Goal: Transaction & Acquisition: Purchase product/service

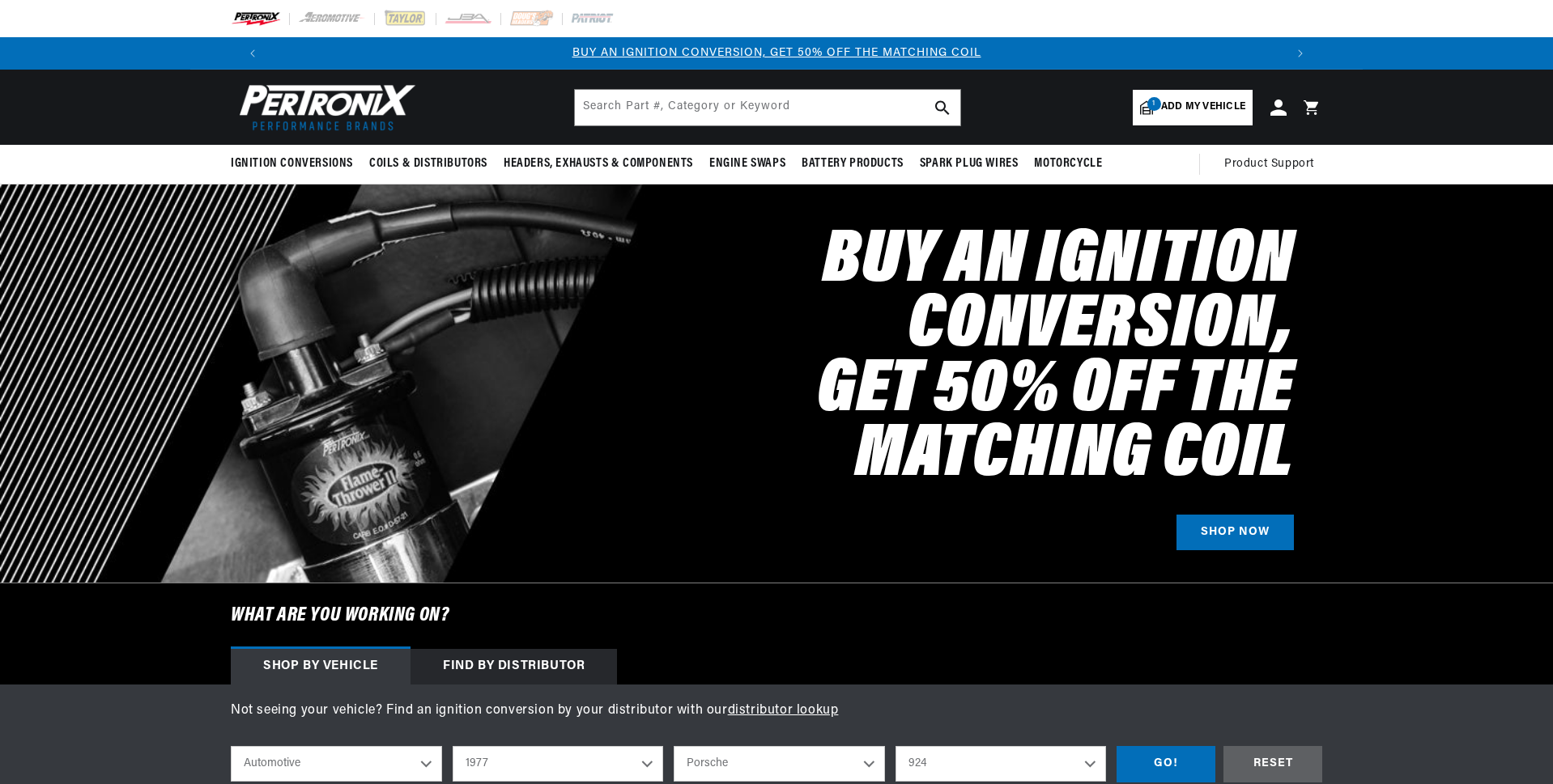
select select "1977"
select select "Porsche"
select select "924"
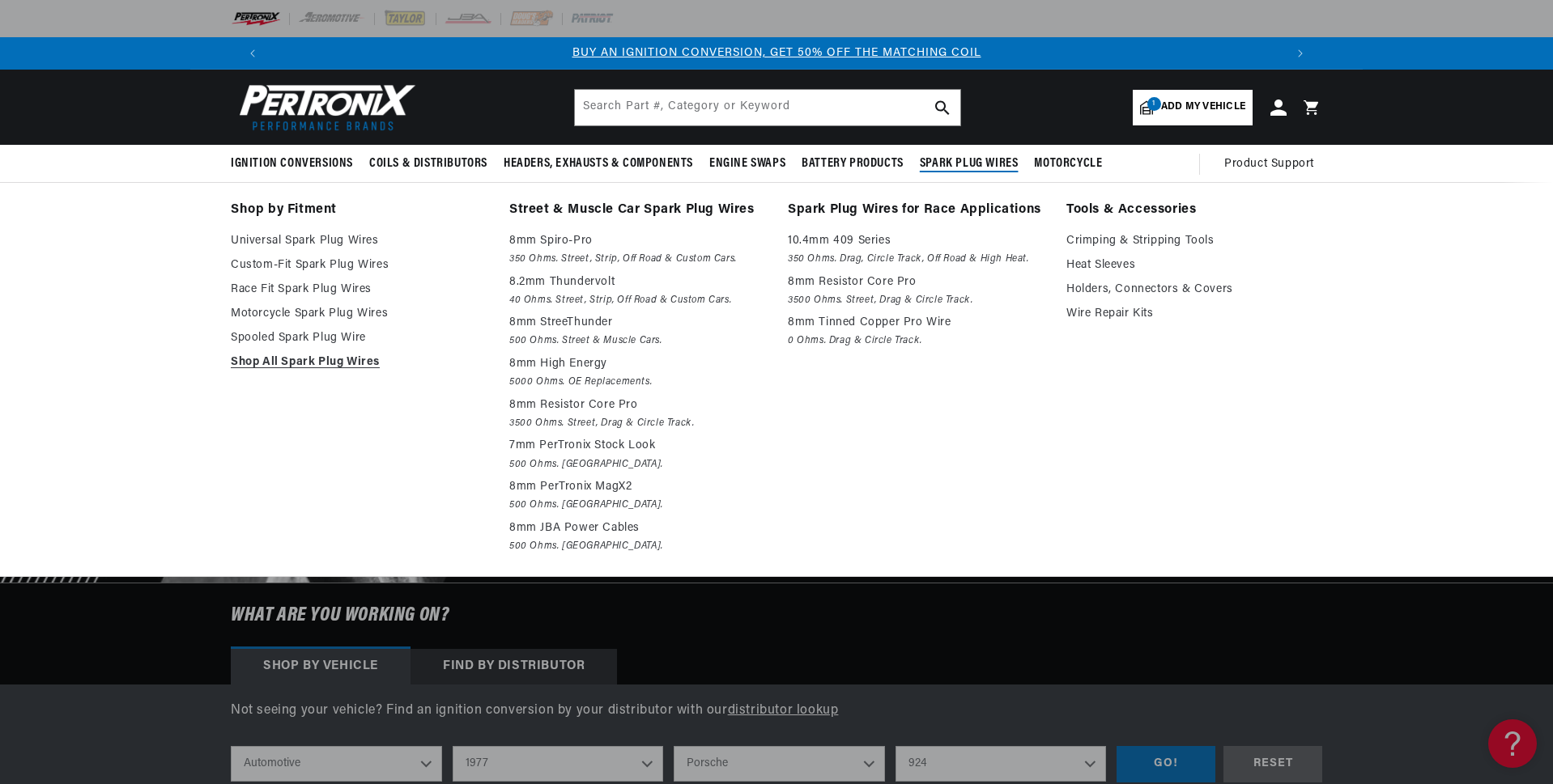
click at [968, 160] on span "Spark Plug Wires" at bounding box center [969, 164] width 99 height 17
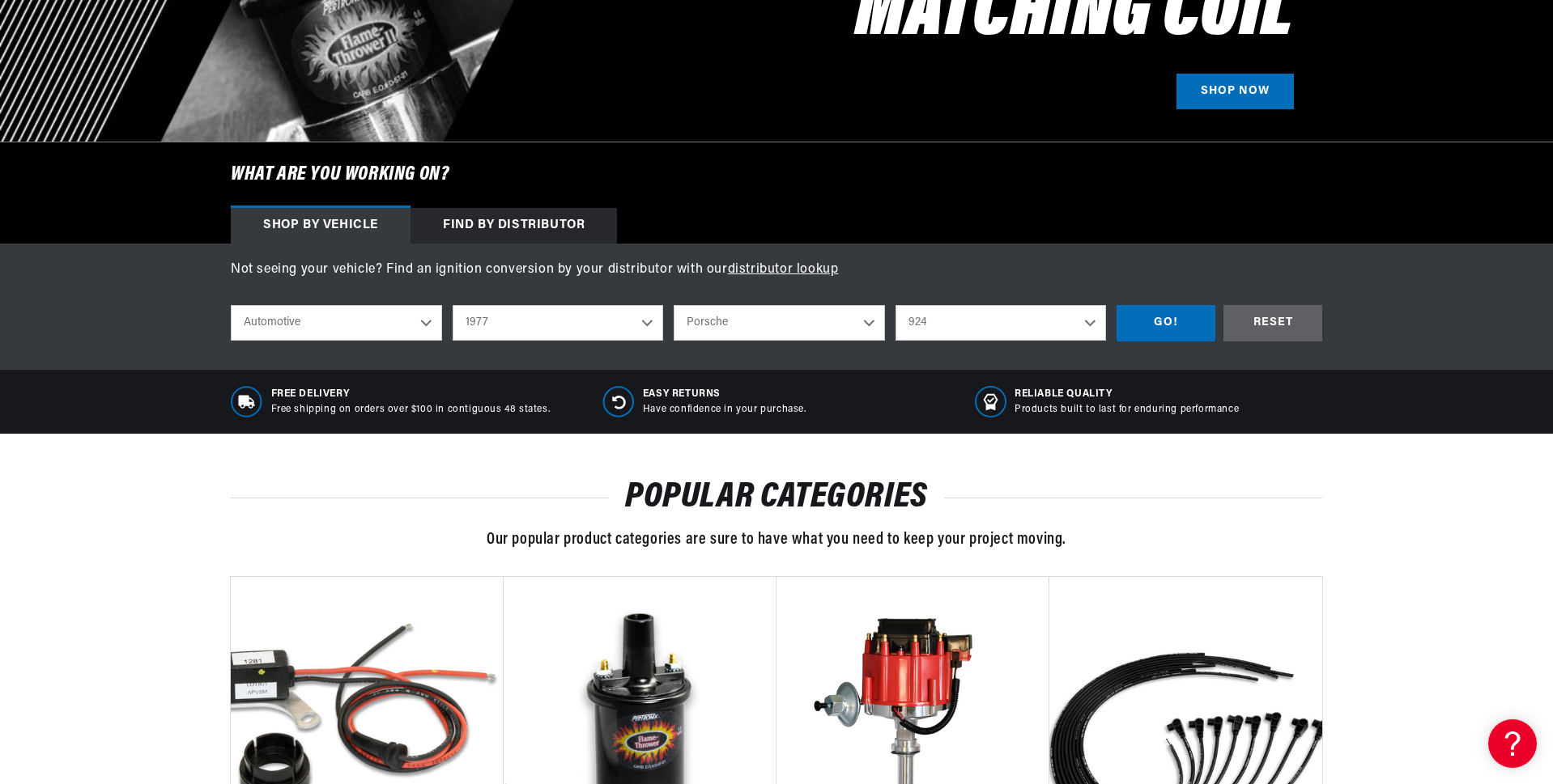
scroll to position [486, 0]
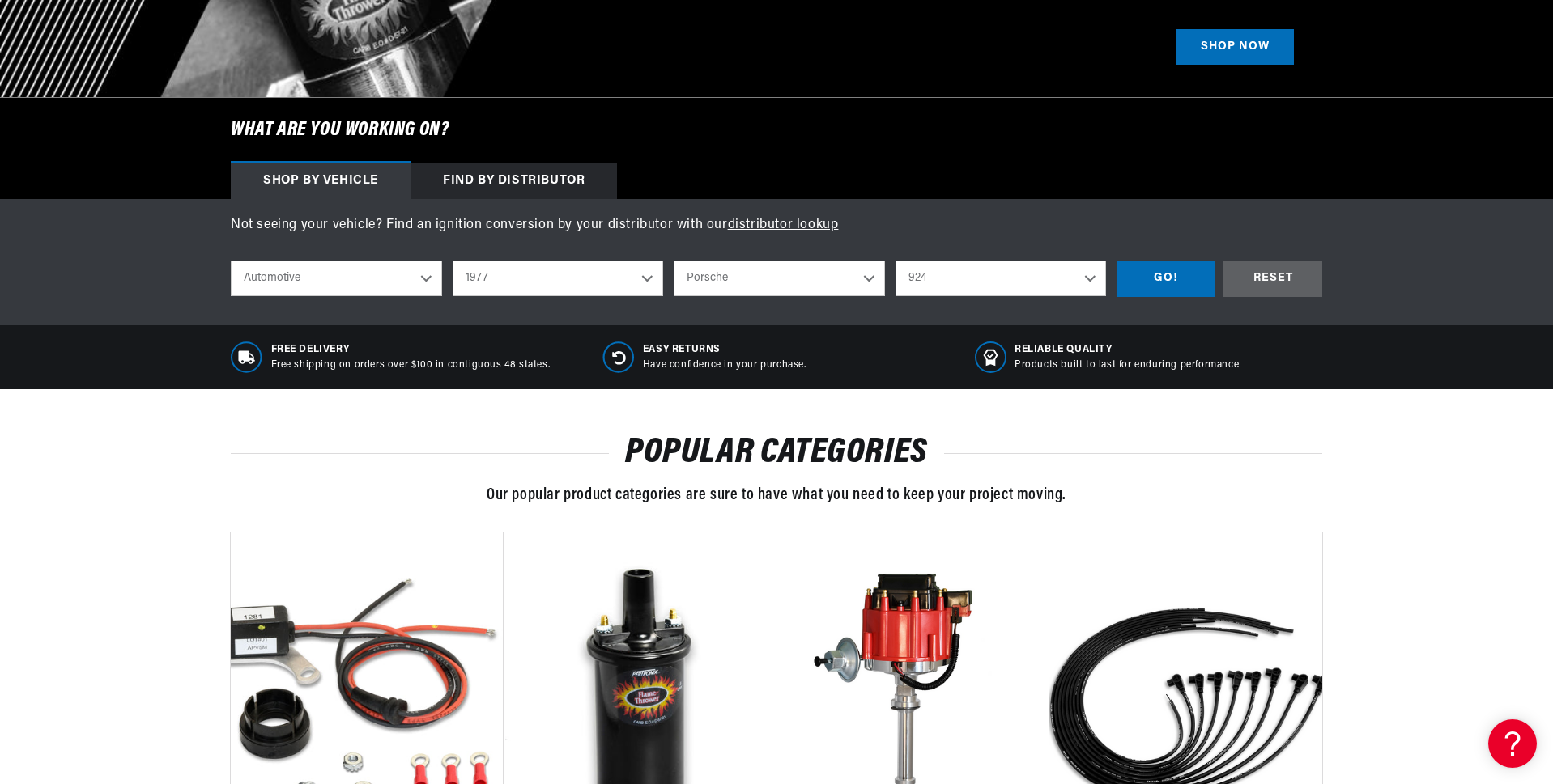
click at [779, 277] on select "Alfa Romeo American Motors Audi Avanti BMW Buick Cadillac Checker Chevrolet Chr…" at bounding box center [780, 278] width 211 height 35
click at [674, 260] on select "Alfa Romeo American Motors Audi Avanti BMW Buick Cadillac Checker Chevrolet Chr…" at bounding box center [780, 278] width 211 height 35
select select "Volkswagen"
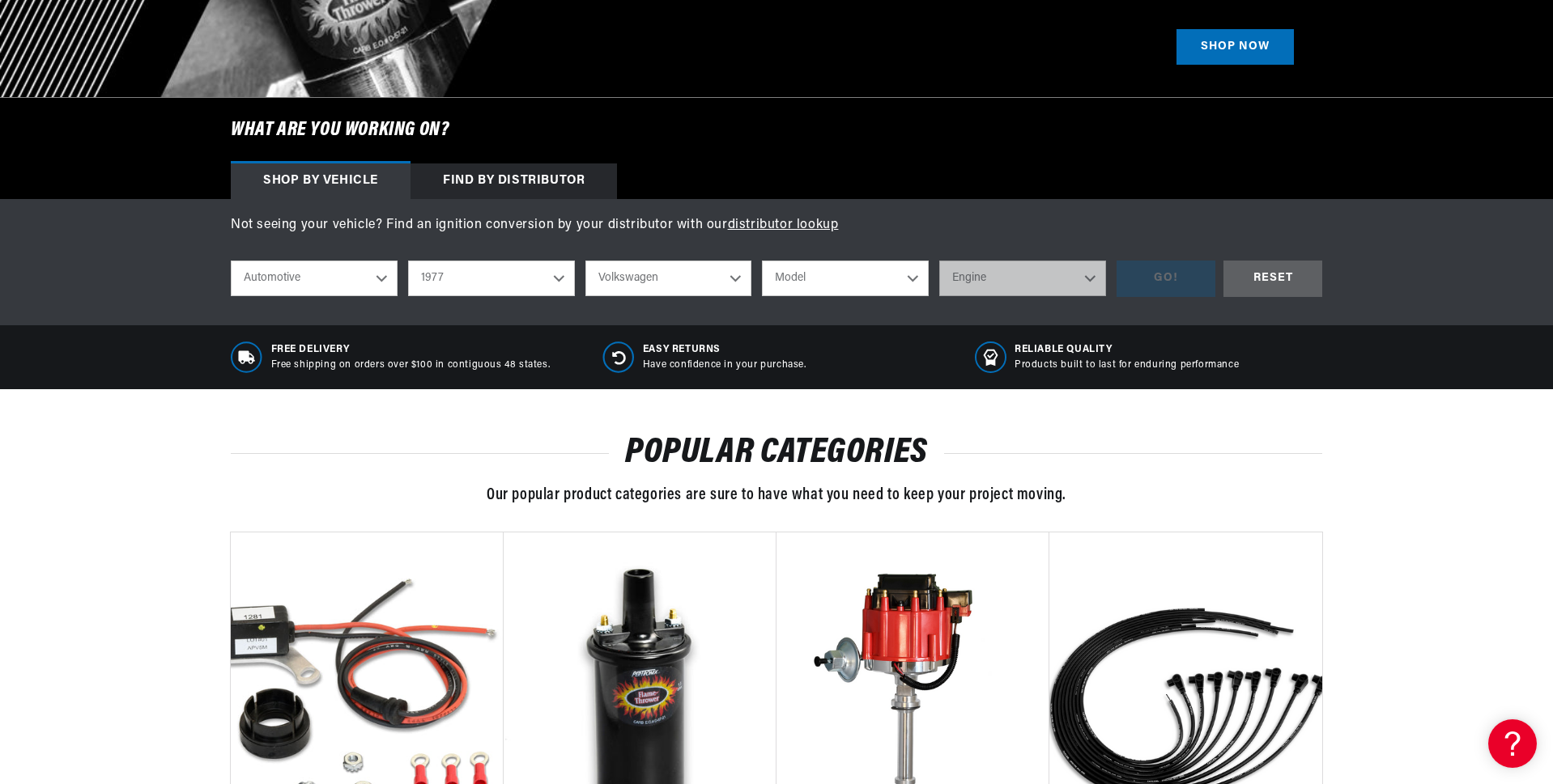
scroll to position [0, 0]
click at [876, 272] on select "Model Beetle Caribe Dasher Rabbit Scirocco Super Beetle" at bounding box center [846, 278] width 167 height 35
drag, startPoint x: 1006, startPoint y: 273, endPoint x: 994, endPoint y: 273, distance: 12.0
click at [1005, 273] on select "Engine" at bounding box center [1023, 278] width 167 height 35
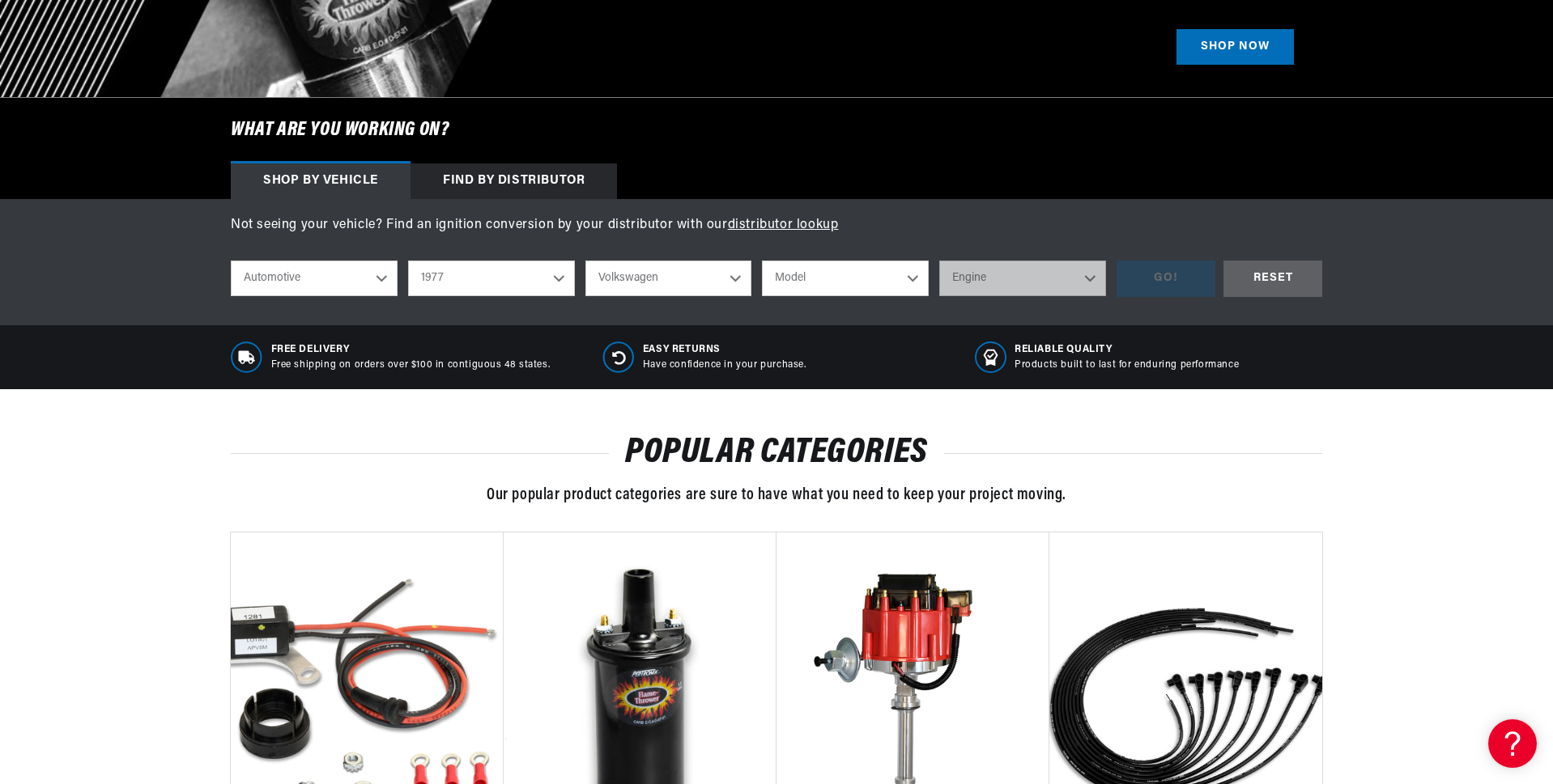
click at [847, 272] on select "Model Beetle Caribe Dasher Rabbit Scirocco Super Beetle" at bounding box center [846, 278] width 167 height 35
click at [973, 280] on select "Engine" at bounding box center [1023, 278] width 167 height 35
click at [1027, 274] on select "Engine" at bounding box center [1023, 278] width 167 height 35
click at [1107, 271] on div "Automotive Agricultural Industrial Marine Motorcycle 2022 2021 2020 2019 2018 2…" at bounding box center [673, 278] width 885 height 36
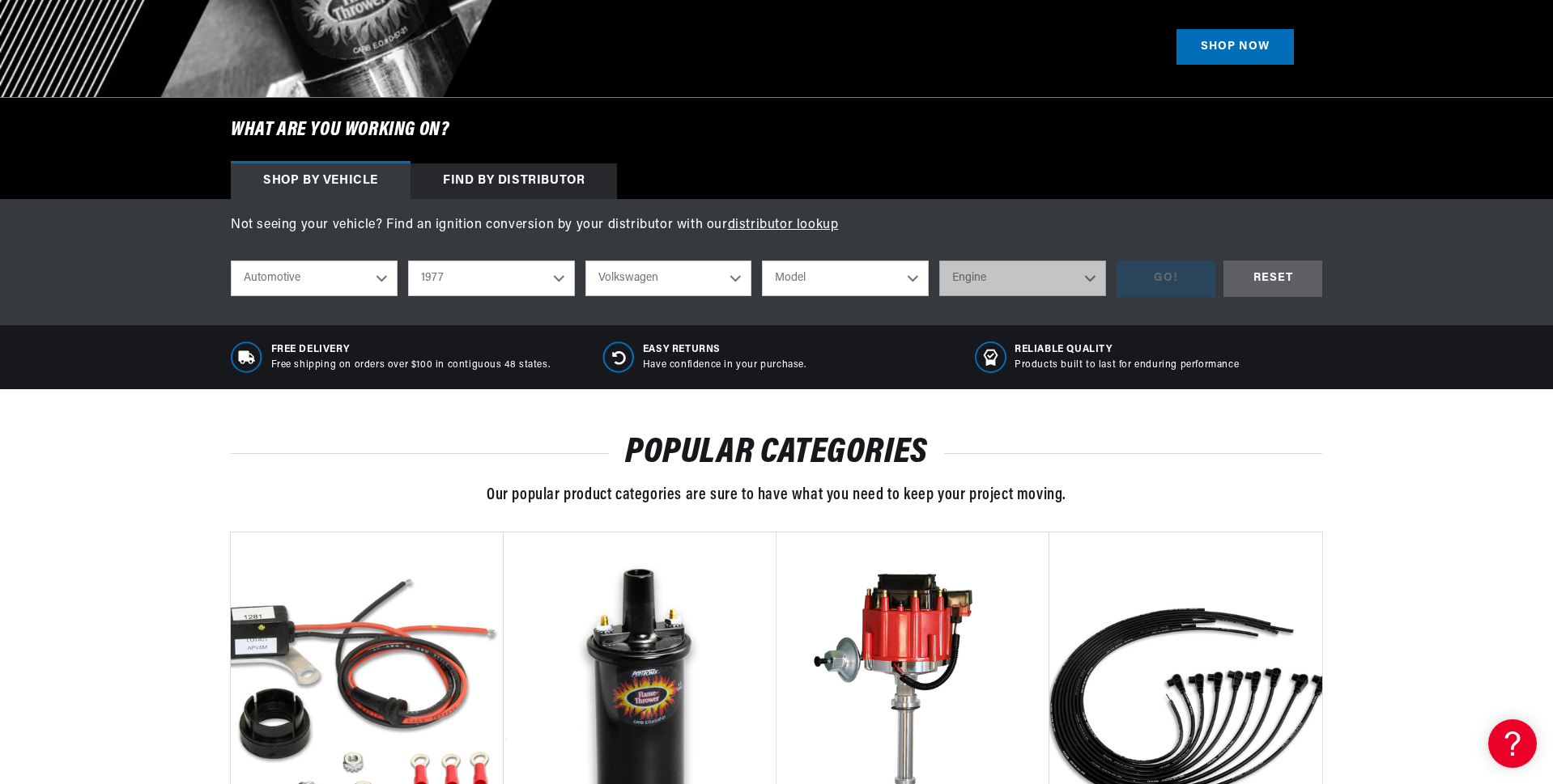
click at [352, 274] on select "Automotive Agricultural Industrial Marine Motorcycle" at bounding box center [314, 278] width 167 height 35
click at [231, 260] on select "Automotive Agricultural Industrial Marine Motorcycle" at bounding box center [314, 278] width 167 height 35
click at [814, 279] on select "Model Beetle Caribe Dasher Rabbit Scirocco Super Beetle" at bounding box center [846, 278] width 167 height 35
select select "Beetle"
click at [762, 260] on select "Model Beetle Caribe Dasher Rabbit Scirocco Super Beetle" at bounding box center [846, 278] width 167 height 35
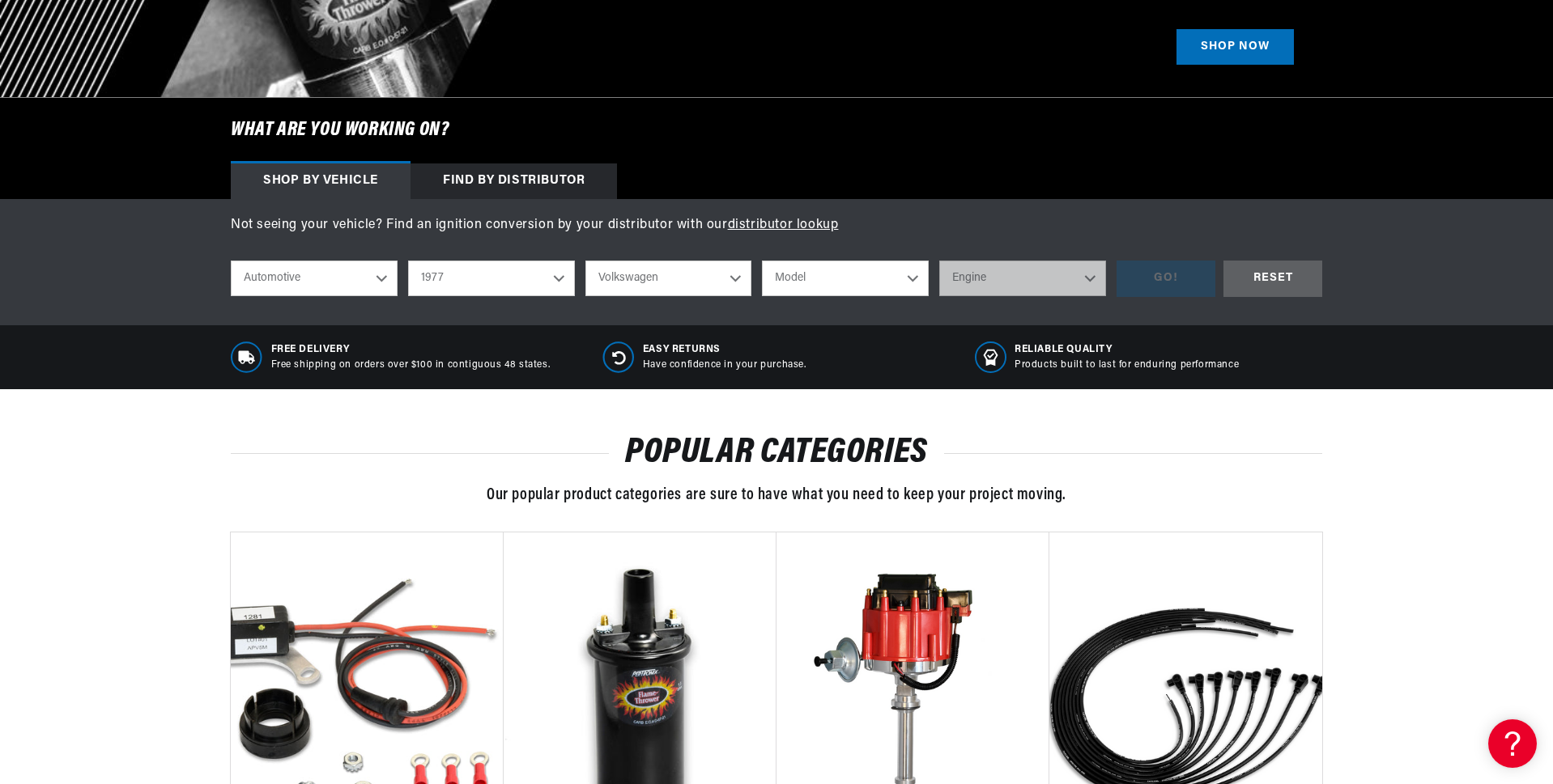
select select "Beetle"
click at [1078, 281] on select "Engine 1.5L 1.6L 4" at bounding box center [1023, 278] width 167 height 35
select select "4"
click at [939, 260] on select "Engine 1.5L 1.6L 4" at bounding box center [1023, 278] width 167 height 35
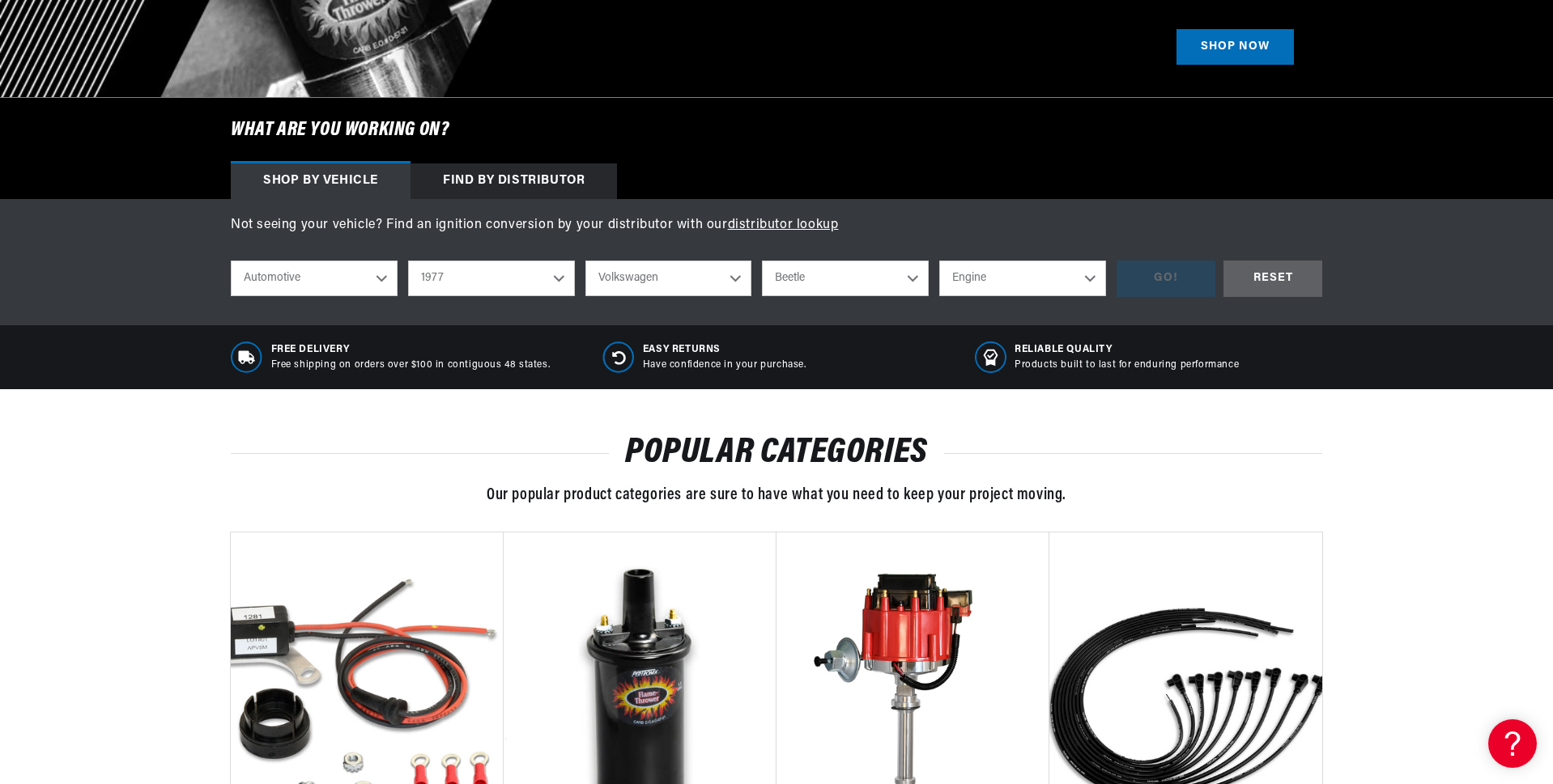
select select "4"
click at [1167, 276] on div "GO!" at bounding box center [1165, 278] width 99 height 36
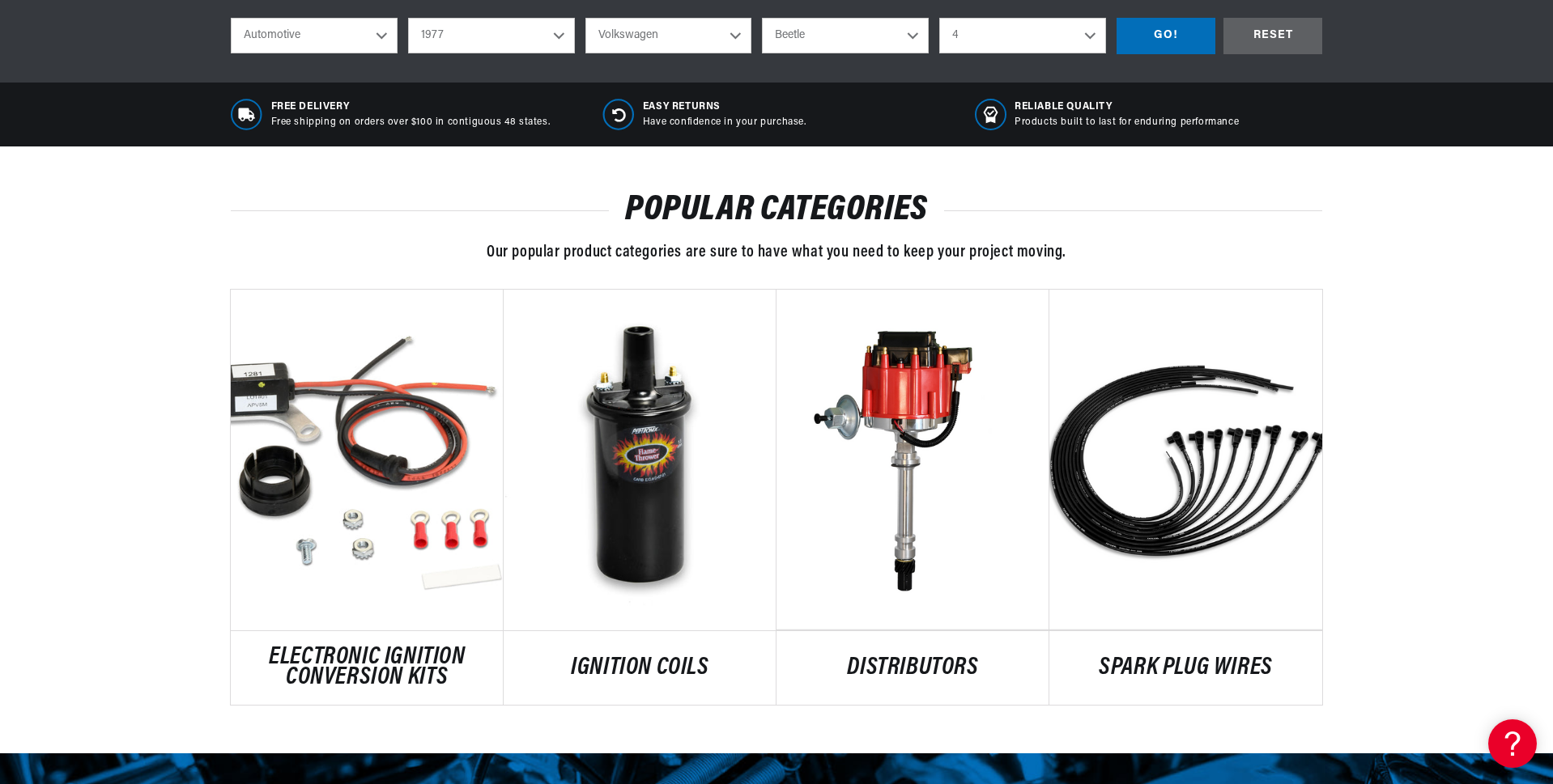
scroll to position [0, 2022]
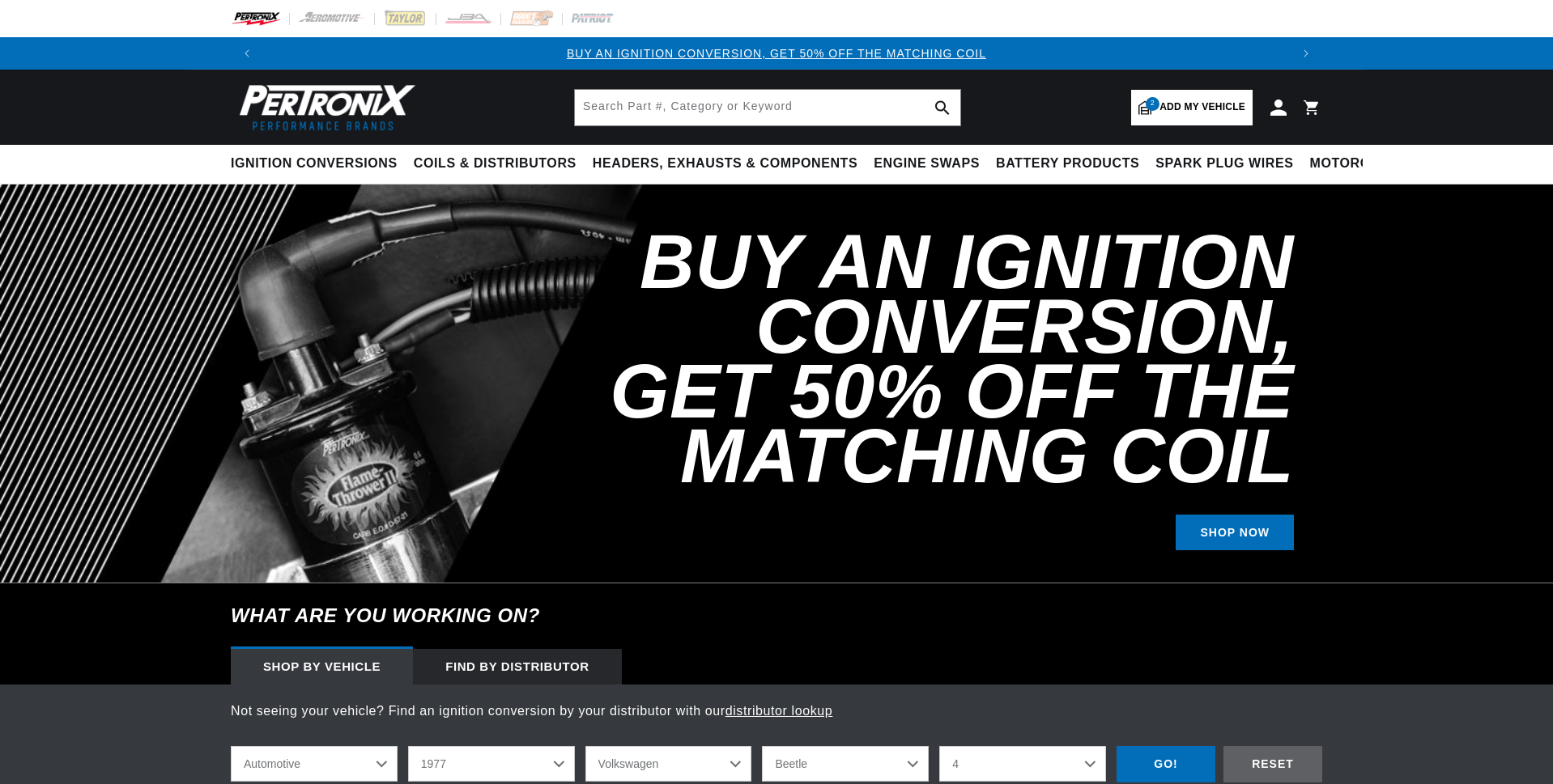
select select "1977"
select select "Volkswagen"
select select "4"
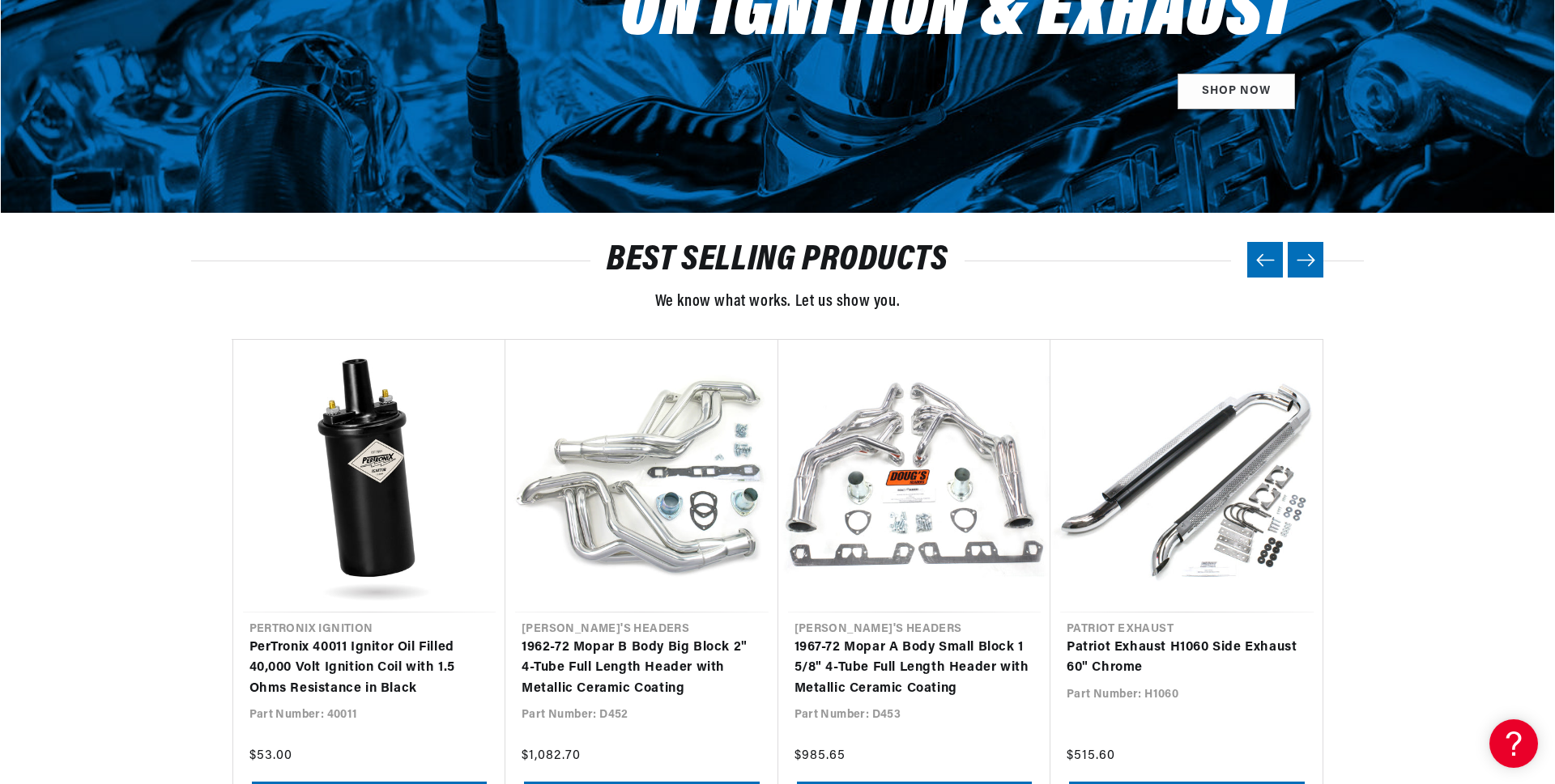
scroll to position [1862, 0]
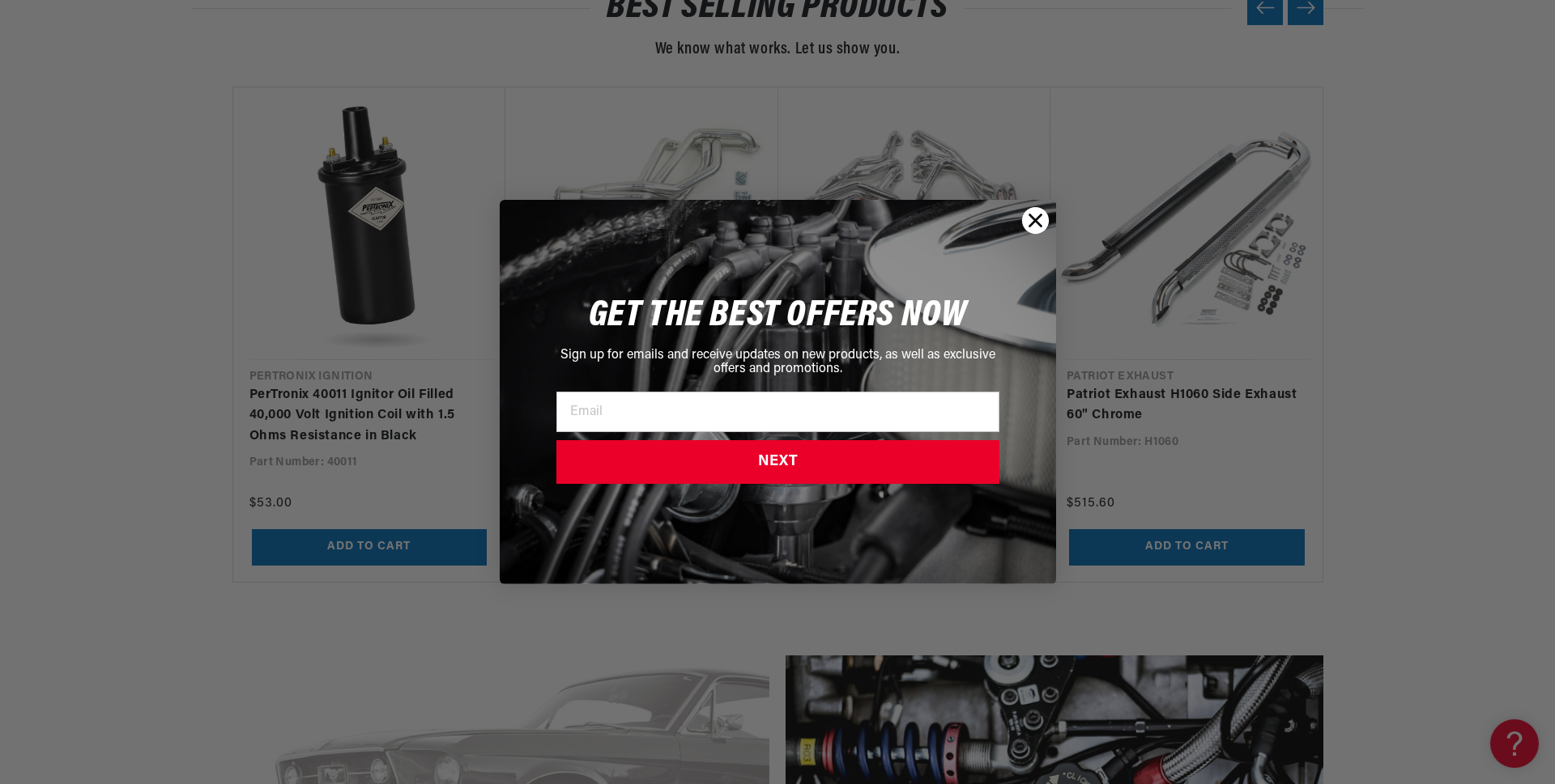
click at [1026, 219] on circle "Close dialog" at bounding box center [1034, 221] width 27 height 27
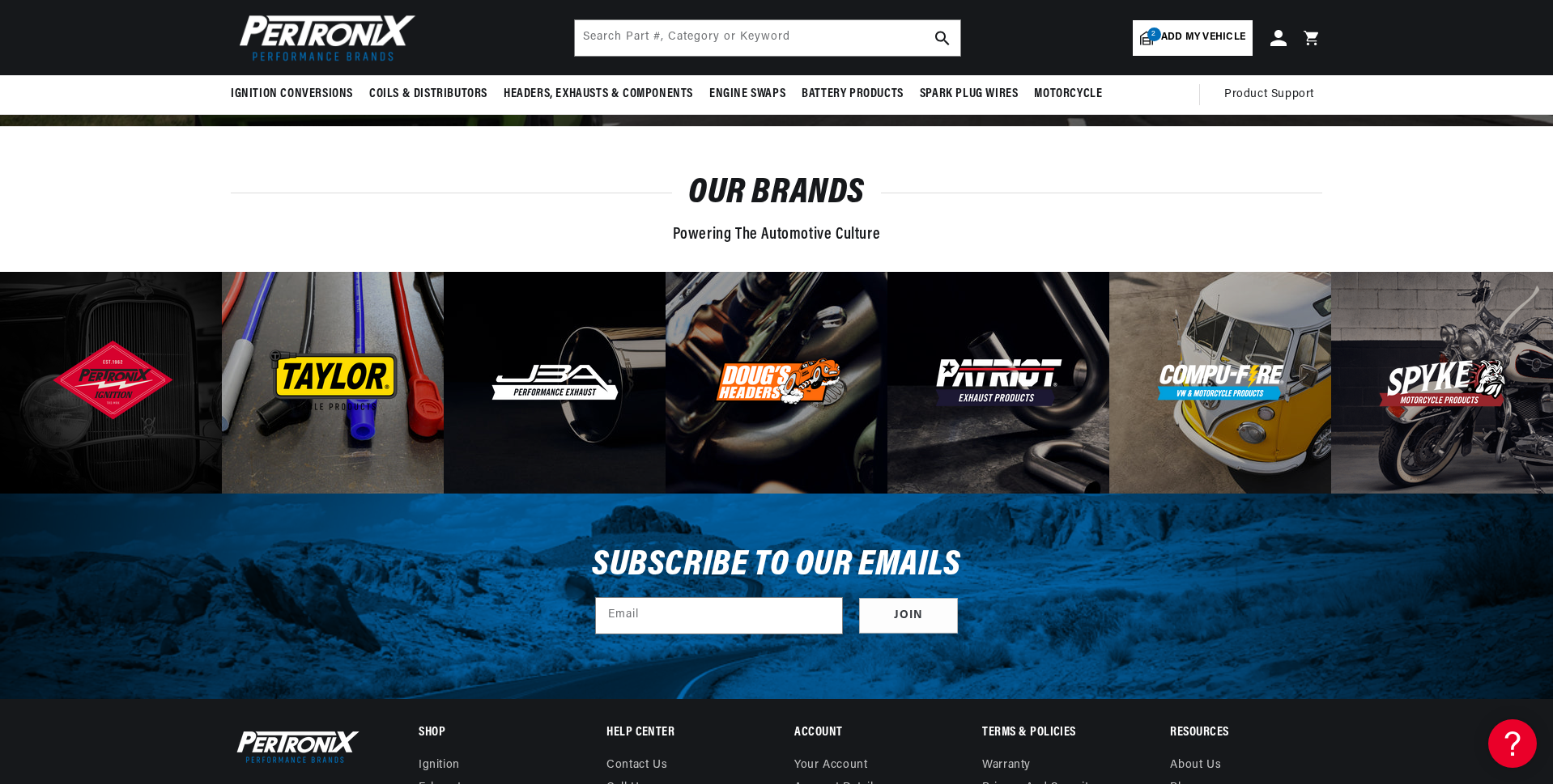
scroll to position [5136, 0]
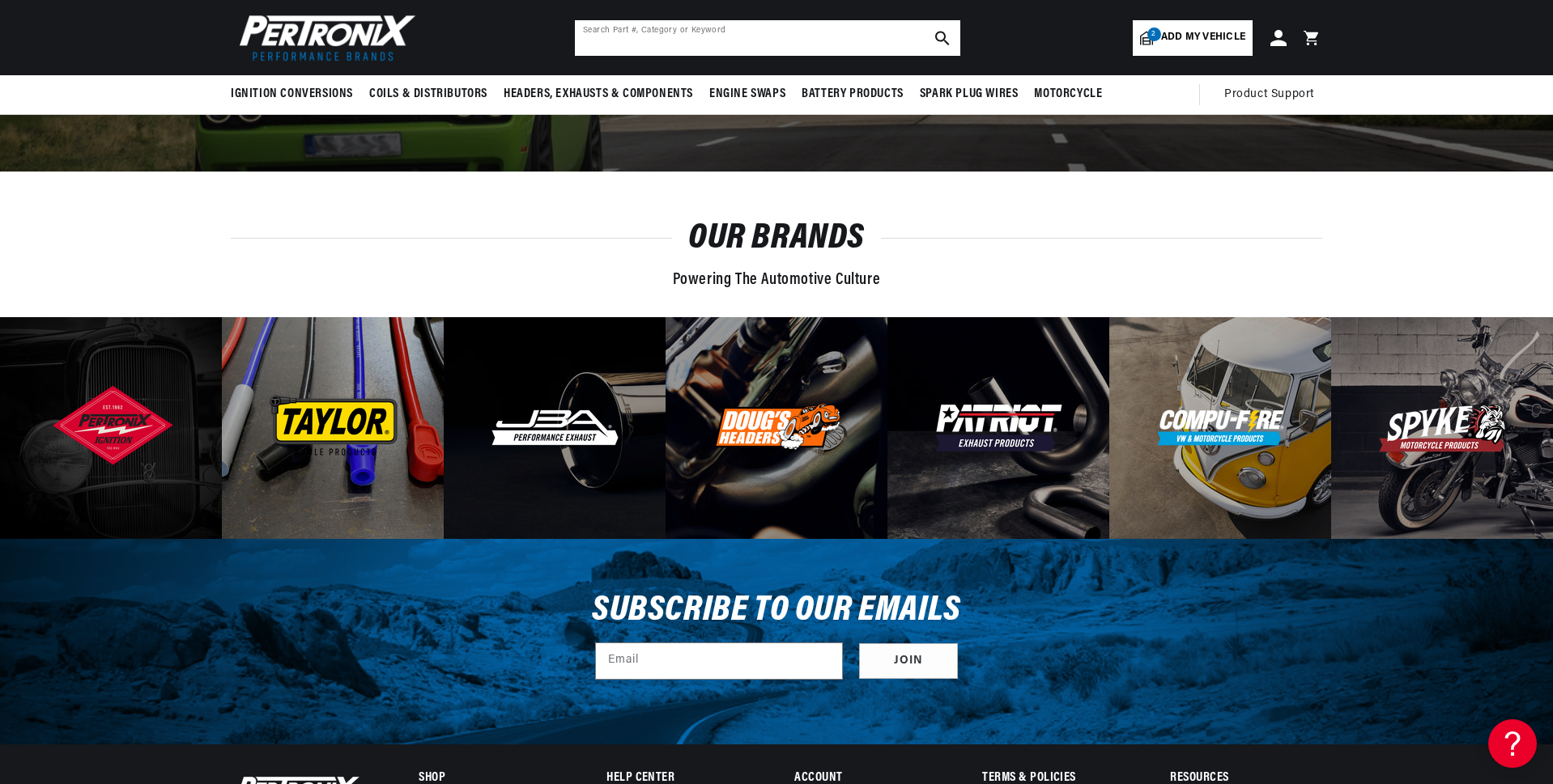
click at [693, 42] on input "text" at bounding box center [768, 38] width 386 height 35
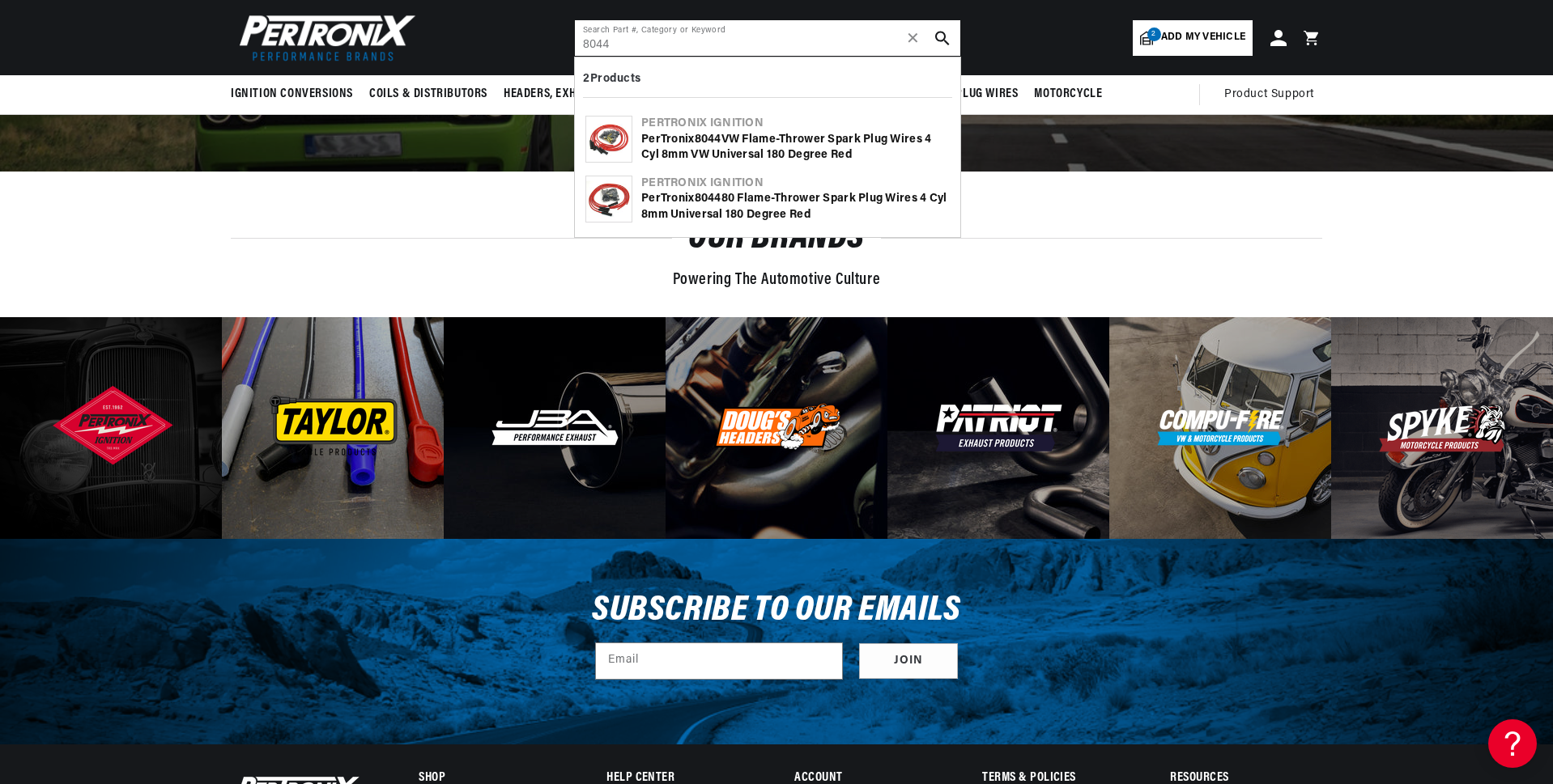
scroll to position [0, 1011]
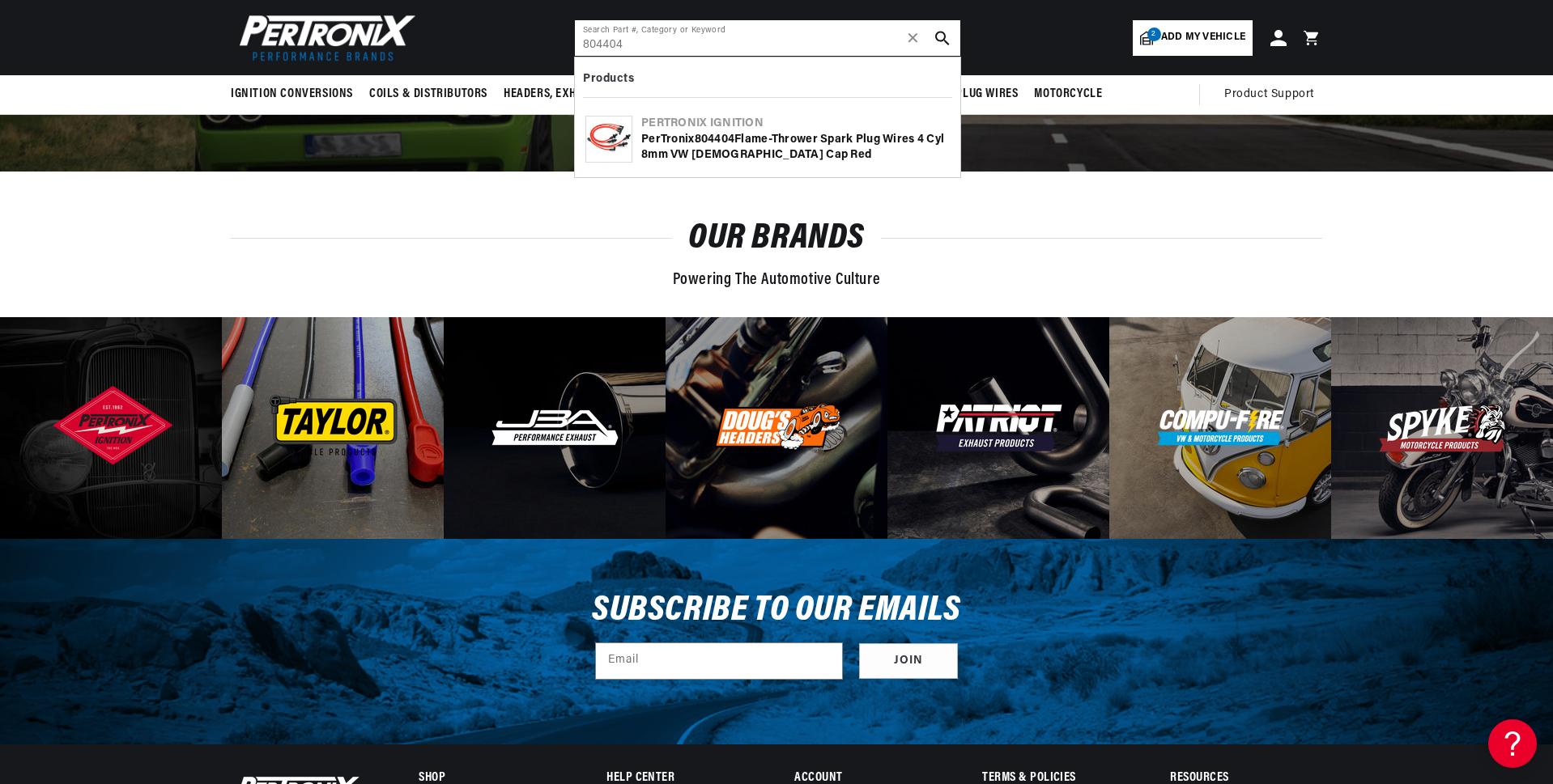
type input "804404"
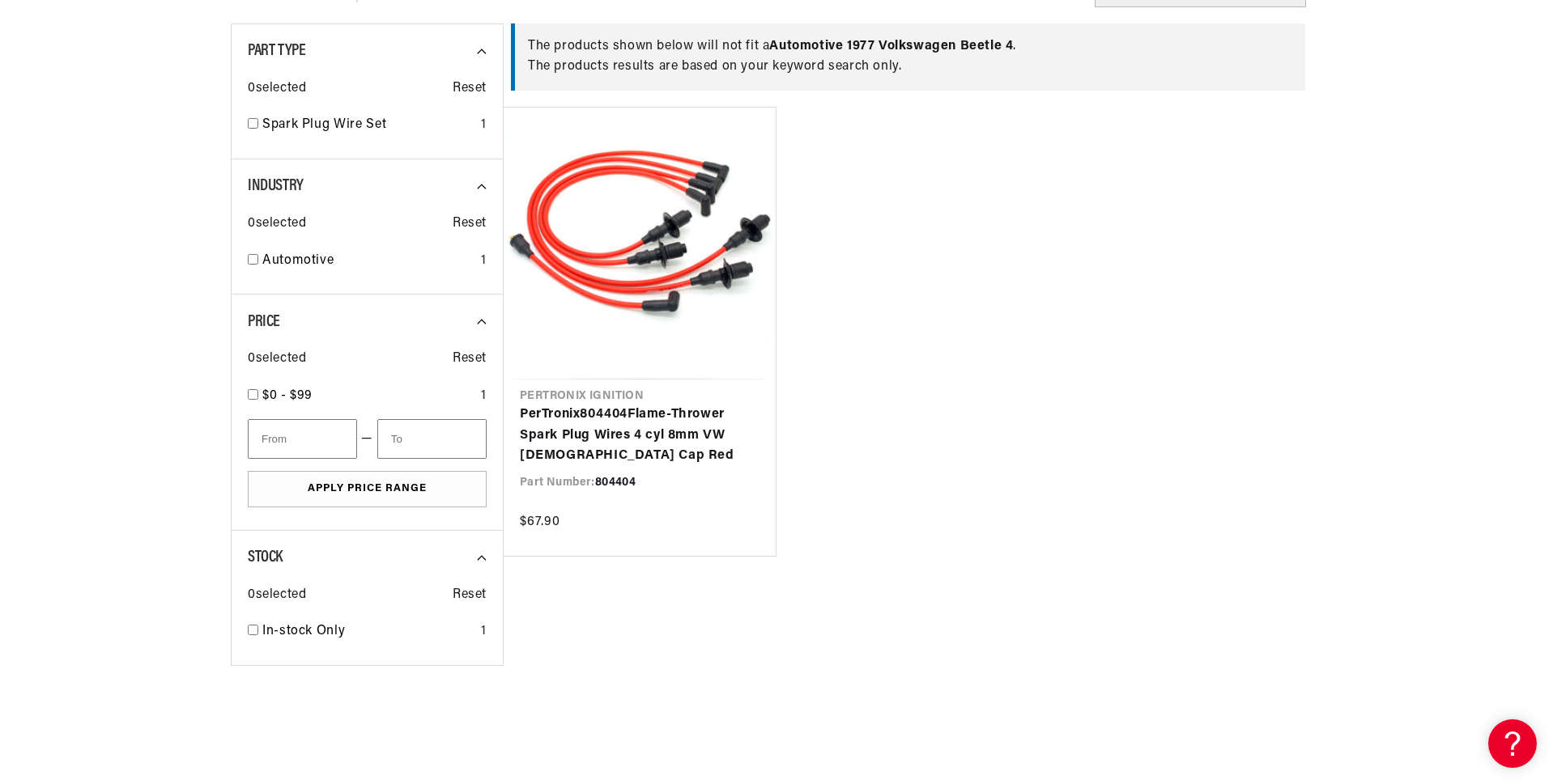
scroll to position [323, 0]
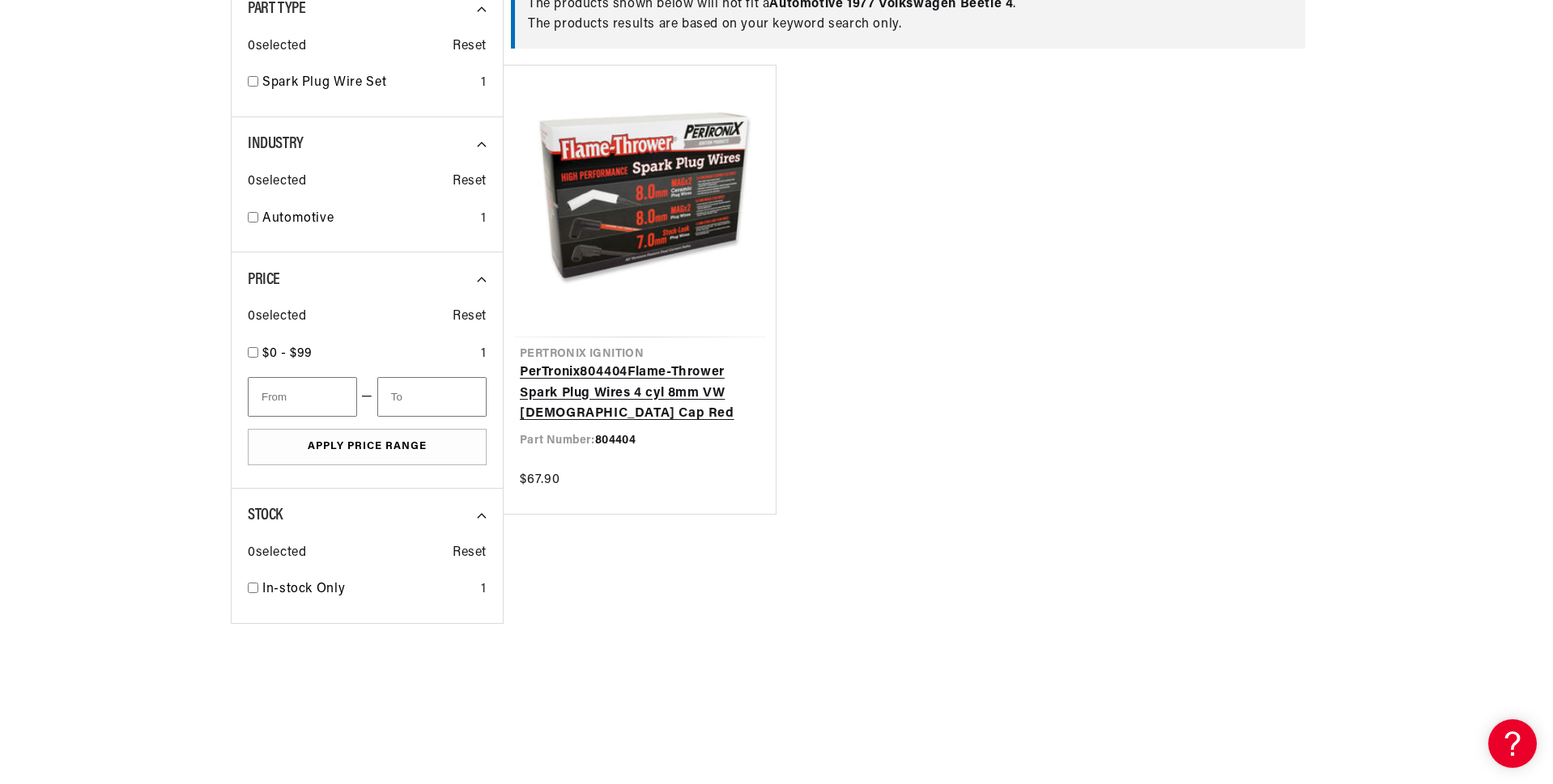
click at [669, 372] on link "PerTronix 804404 Flame-Thrower Spark Plug Wires 4 cyl 8mm VW Male Cap Red" at bounding box center [640, 393] width 240 height 62
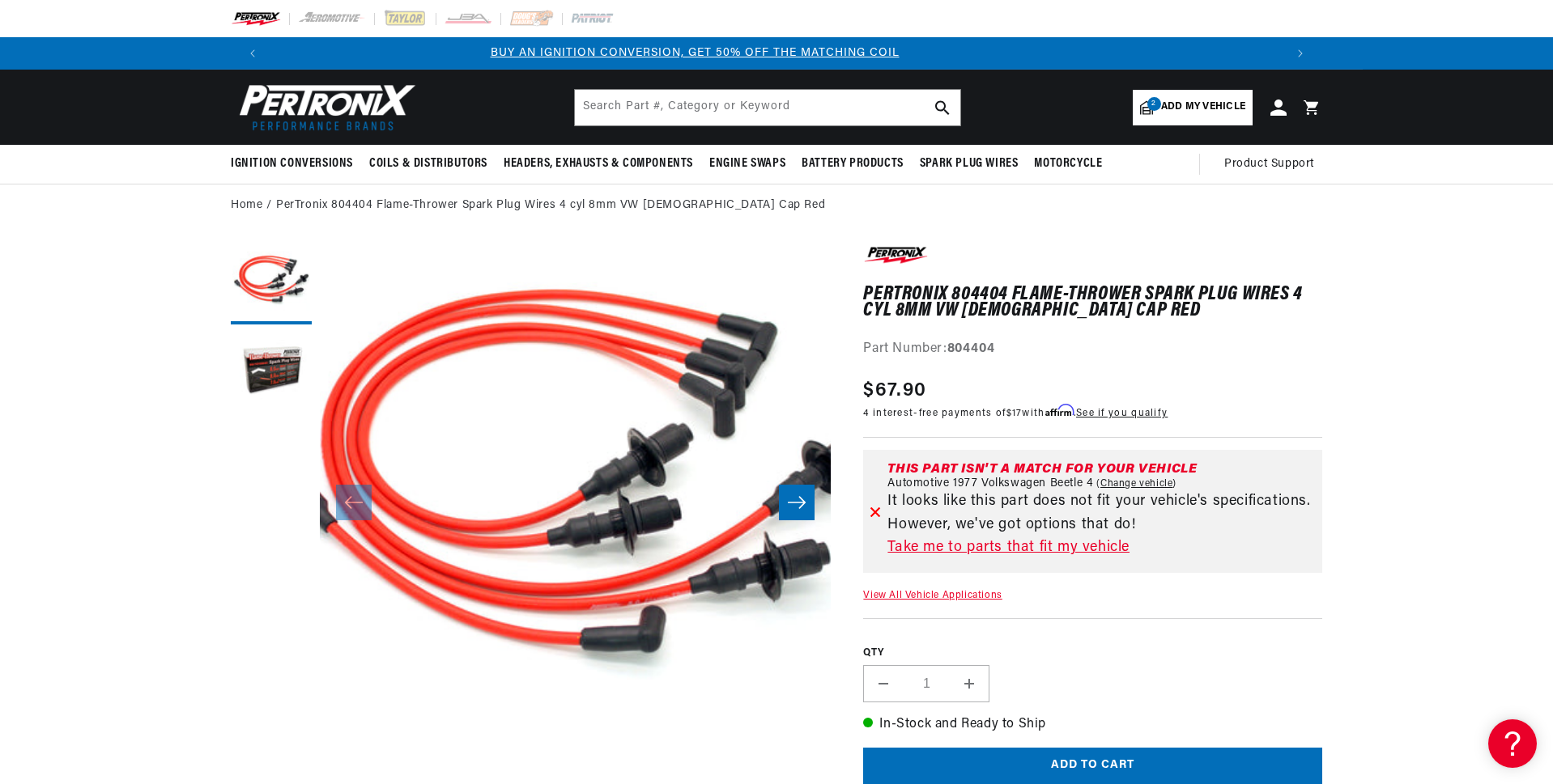
click at [1037, 547] on link "Take me to parts that fit my vehicle" at bounding box center [1101, 548] width 428 height 23
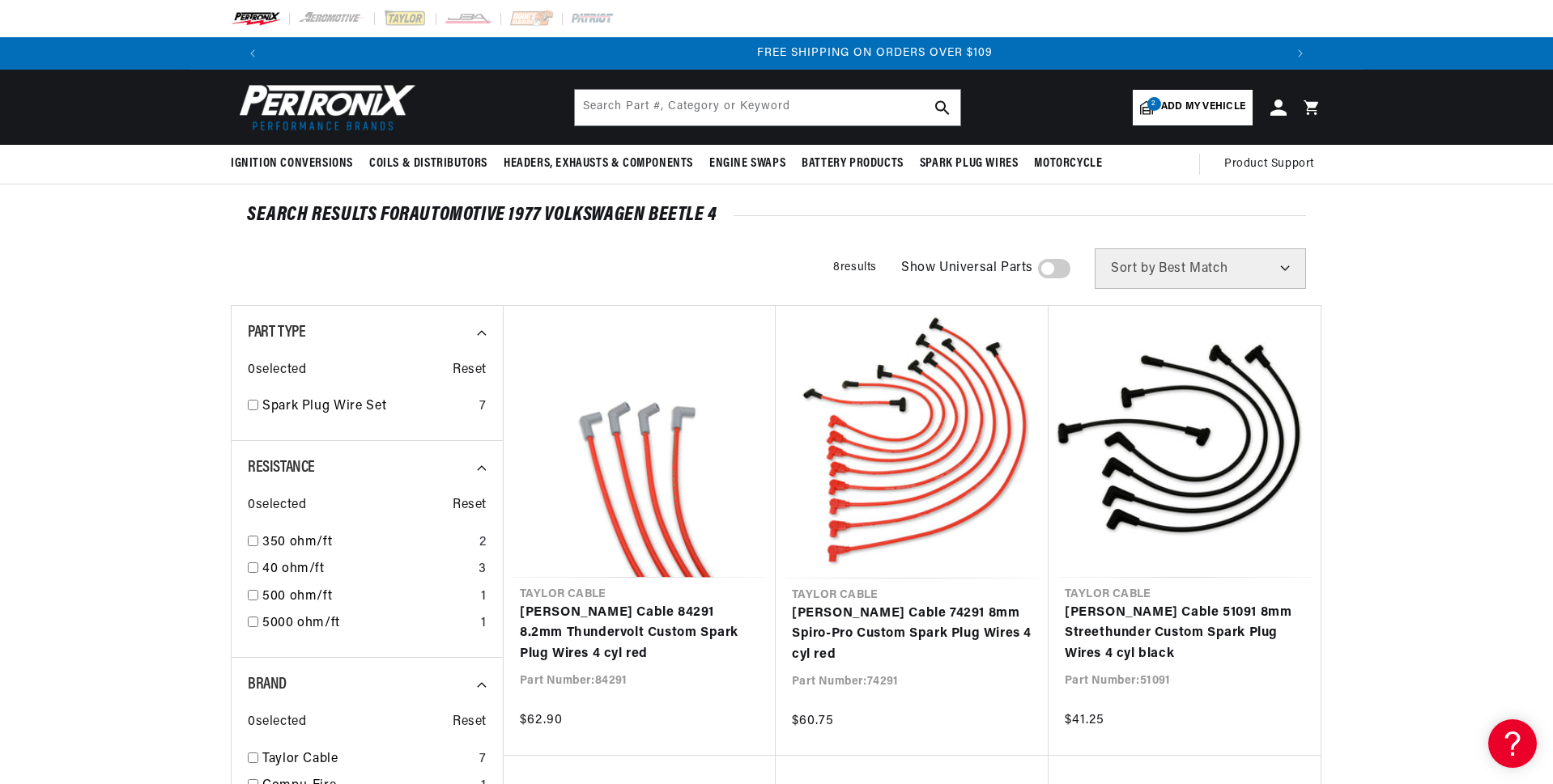
scroll to position [0, 2022]
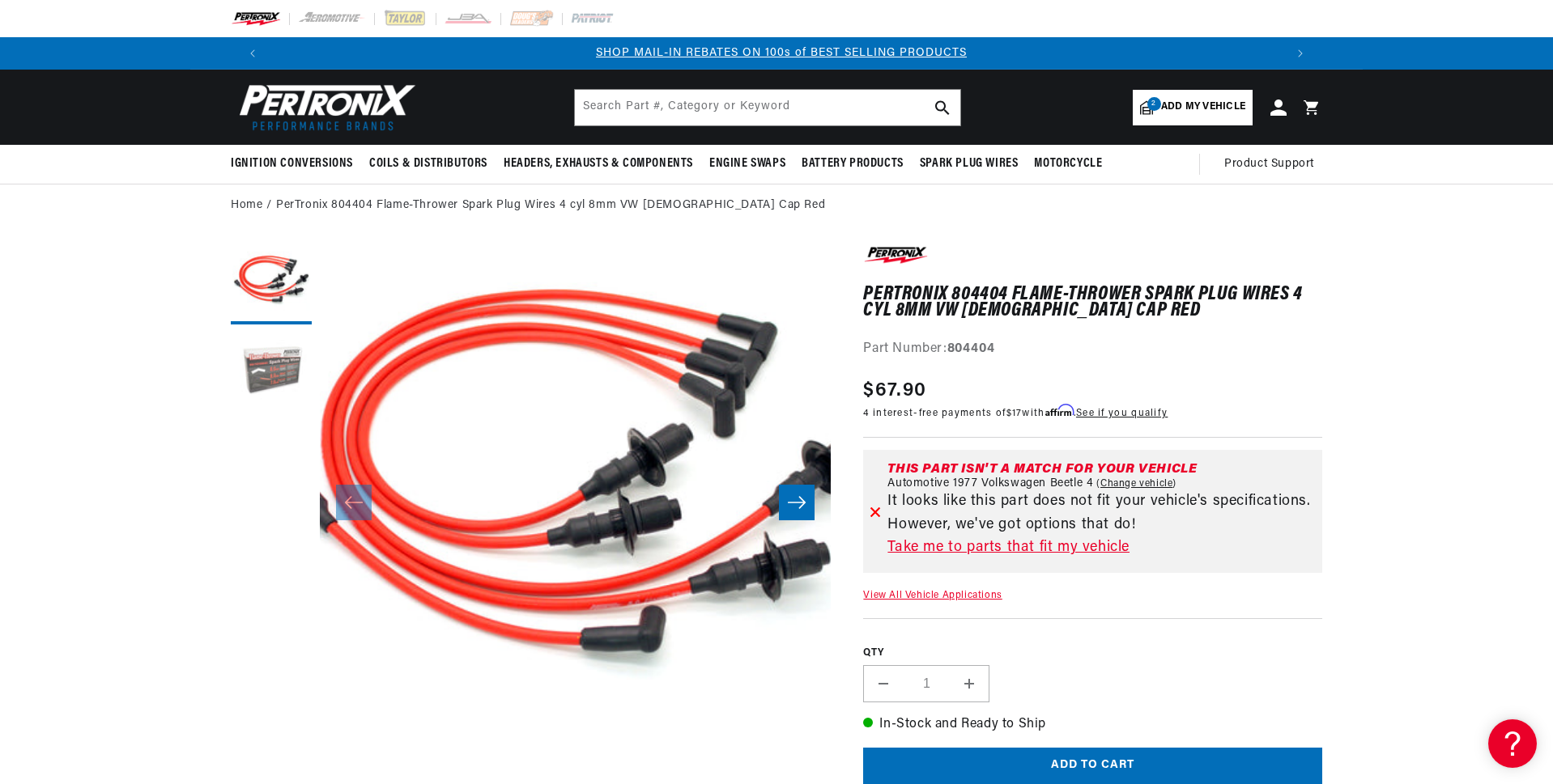
click at [261, 361] on button "Load image 2 in gallery view" at bounding box center [271, 373] width 81 height 81
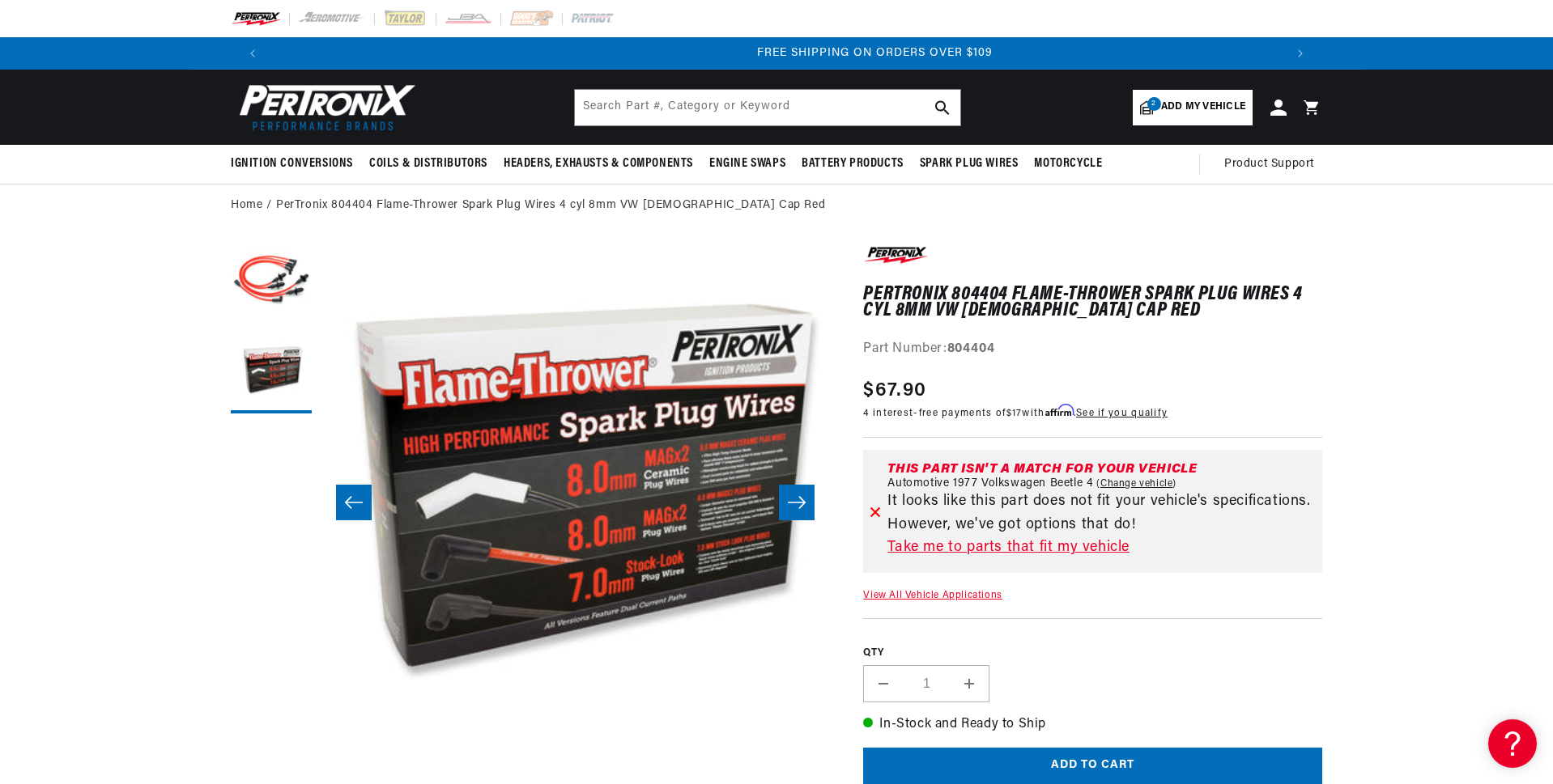
scroll to position [0, 2022]
click at [783, 485] on button "Slide right" at bounding box center [796, 502] width 35 height 35
click at [791, 501] on icon "Slide right" at bounding box center [796, 502] width 19 height 16
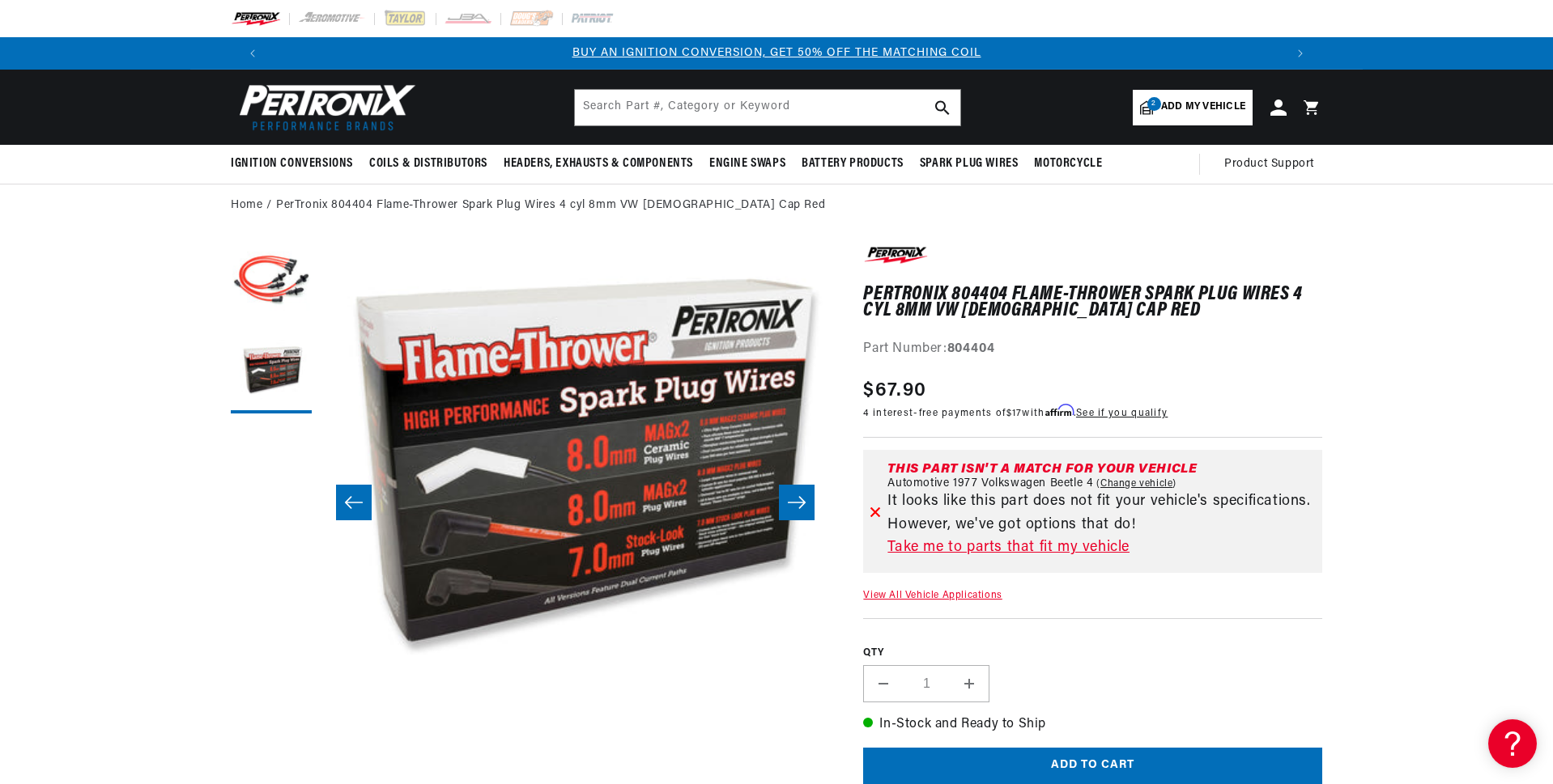
scroll to position [0, 511]
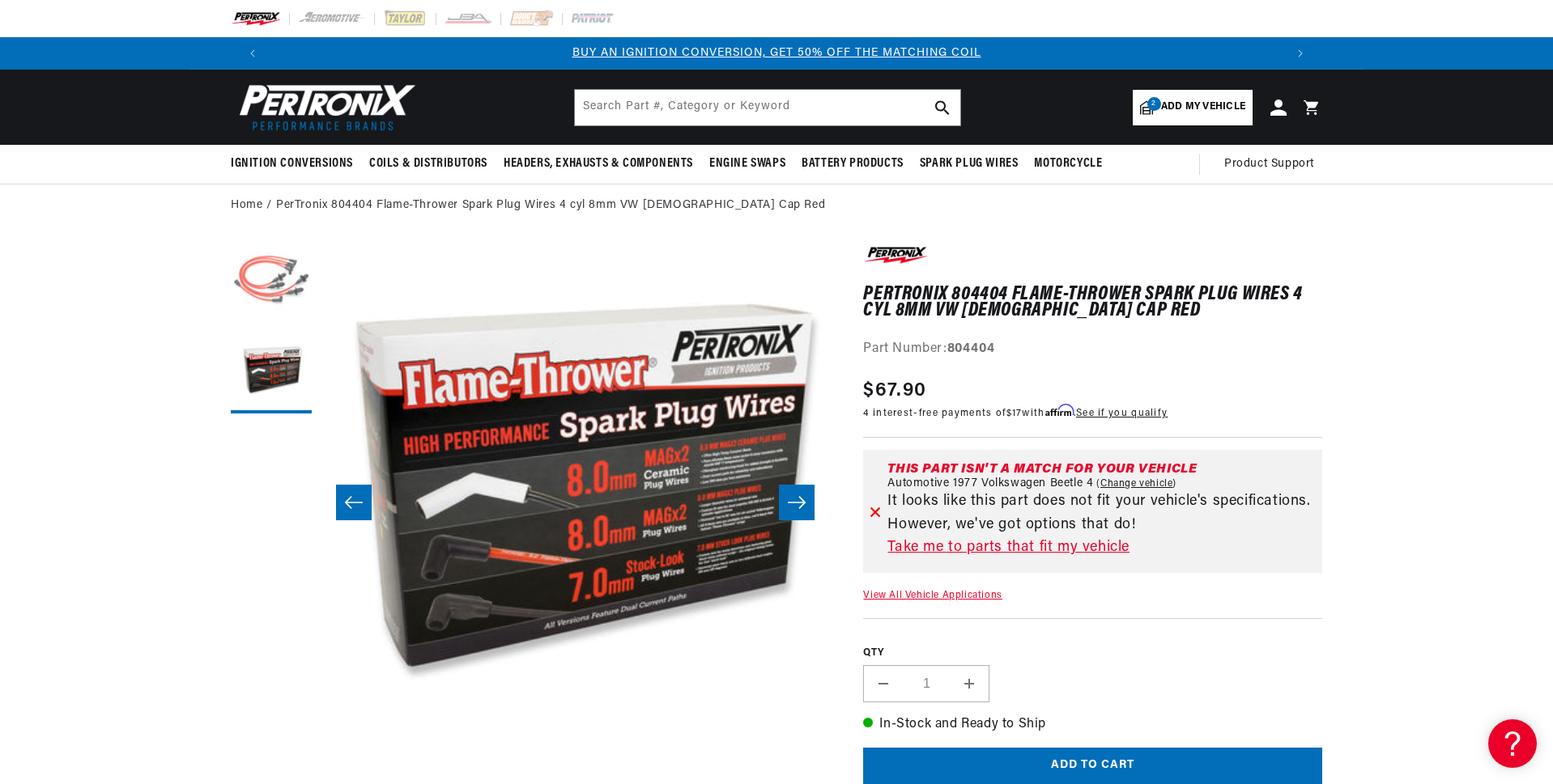
click at [274, 291] on button "Load image 1 in gallery view" at bounding box center [271, 284] width 81 height 81
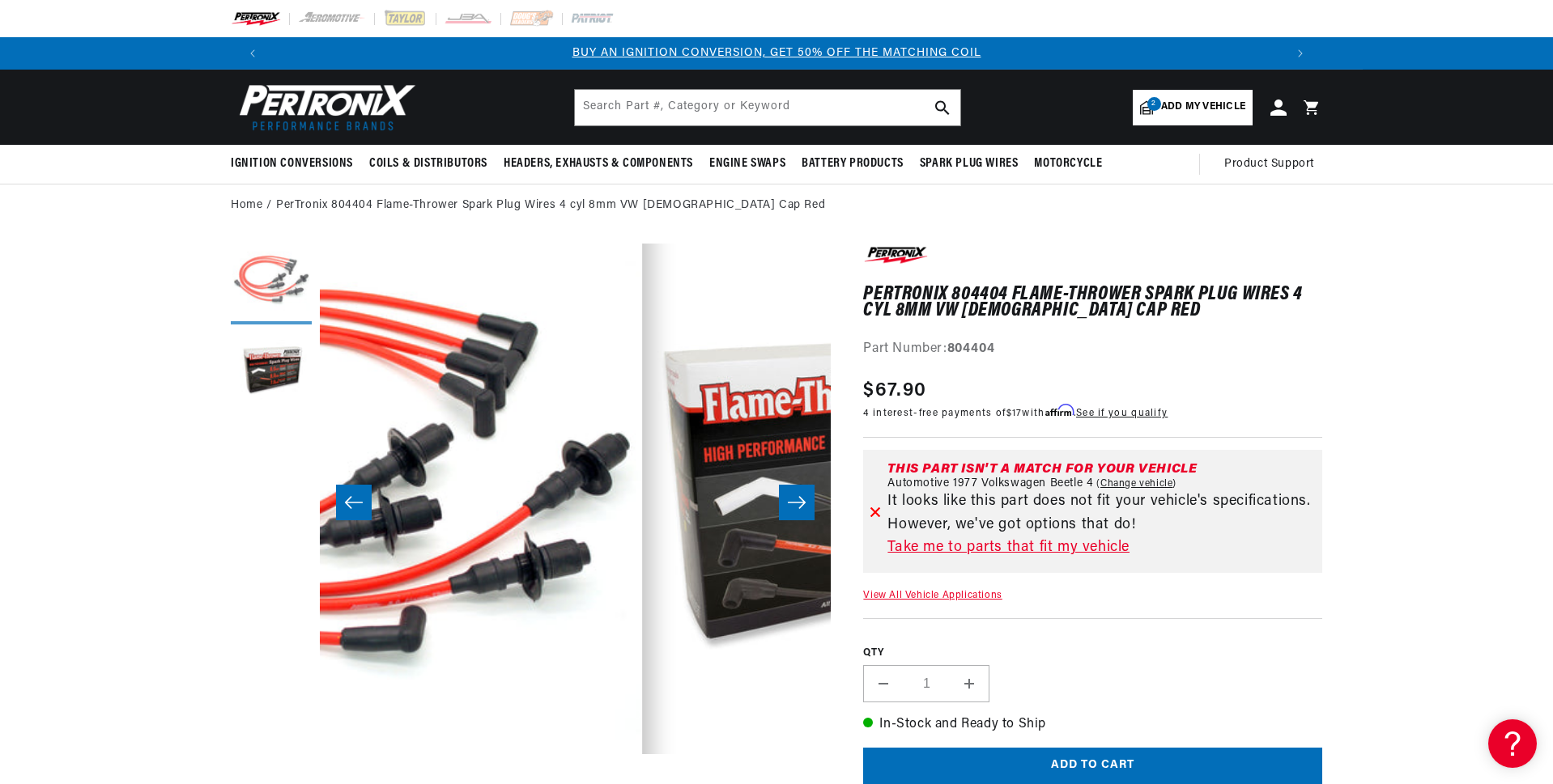
scroll to position [0, 0]
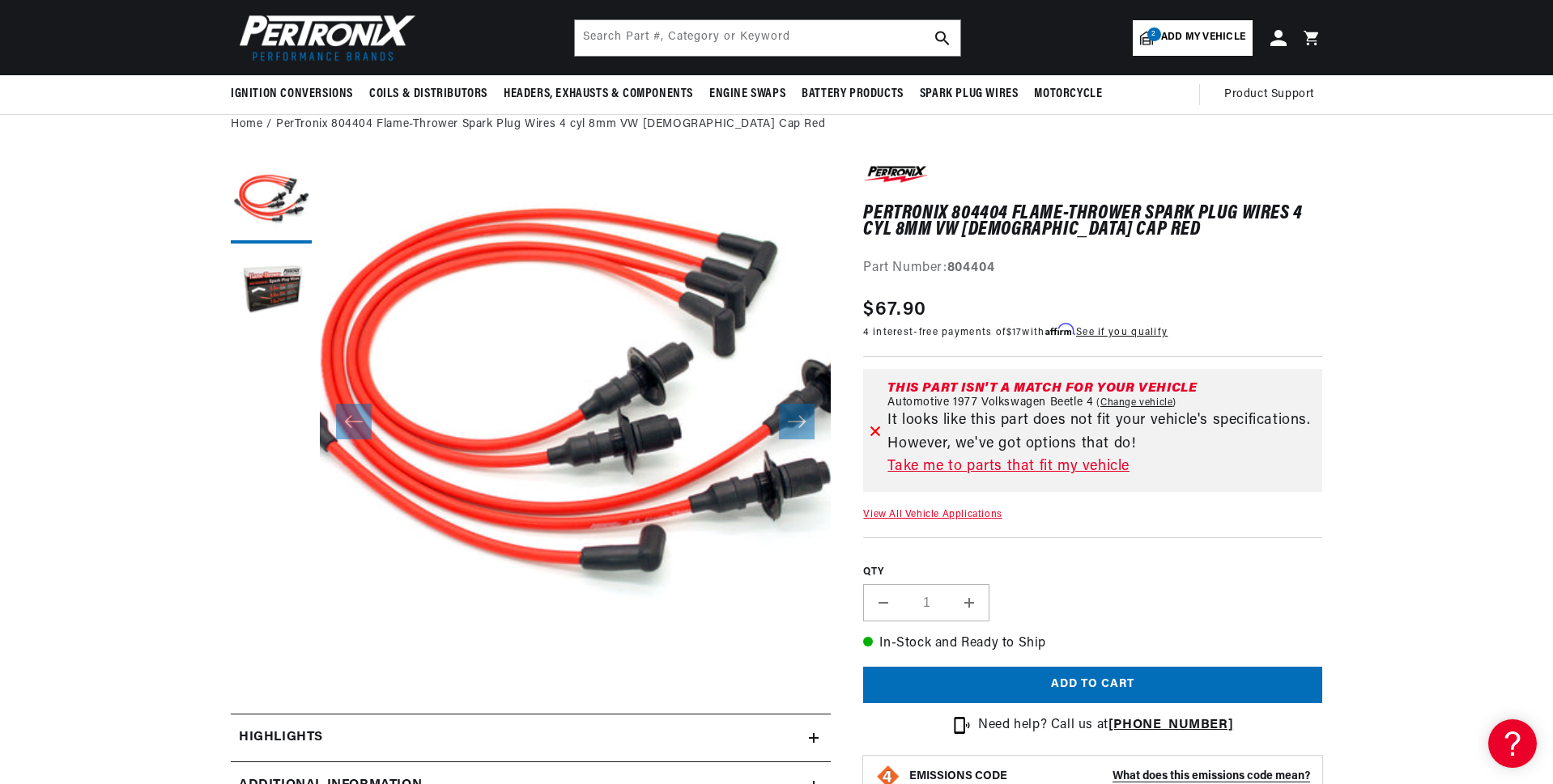
scroll to position [0, 1011]
click at [676, 25] on input "text" at bounding box center [768, 38] width 386 height 35
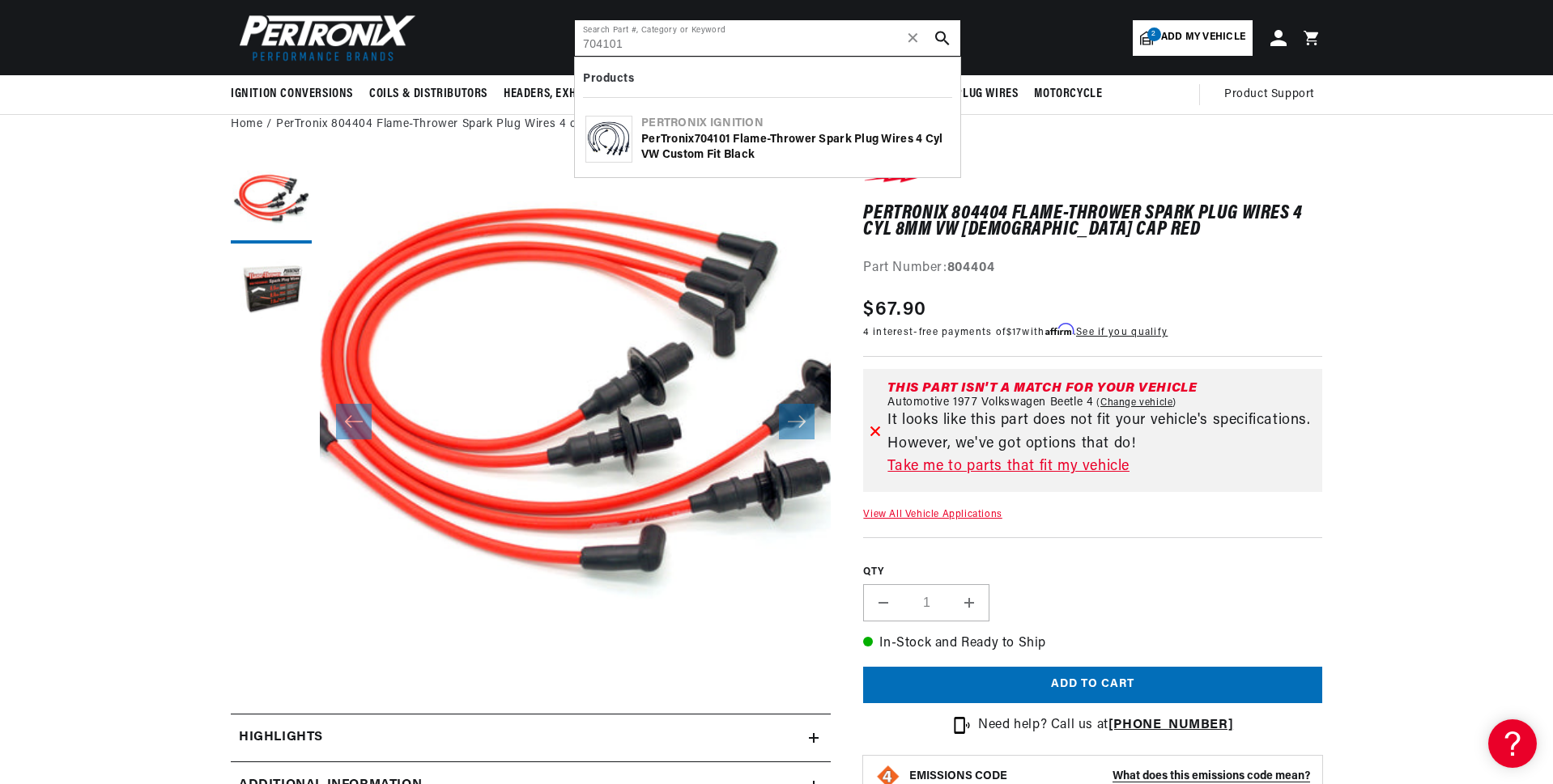
scroll to position [0, 2022]
type input "704101"
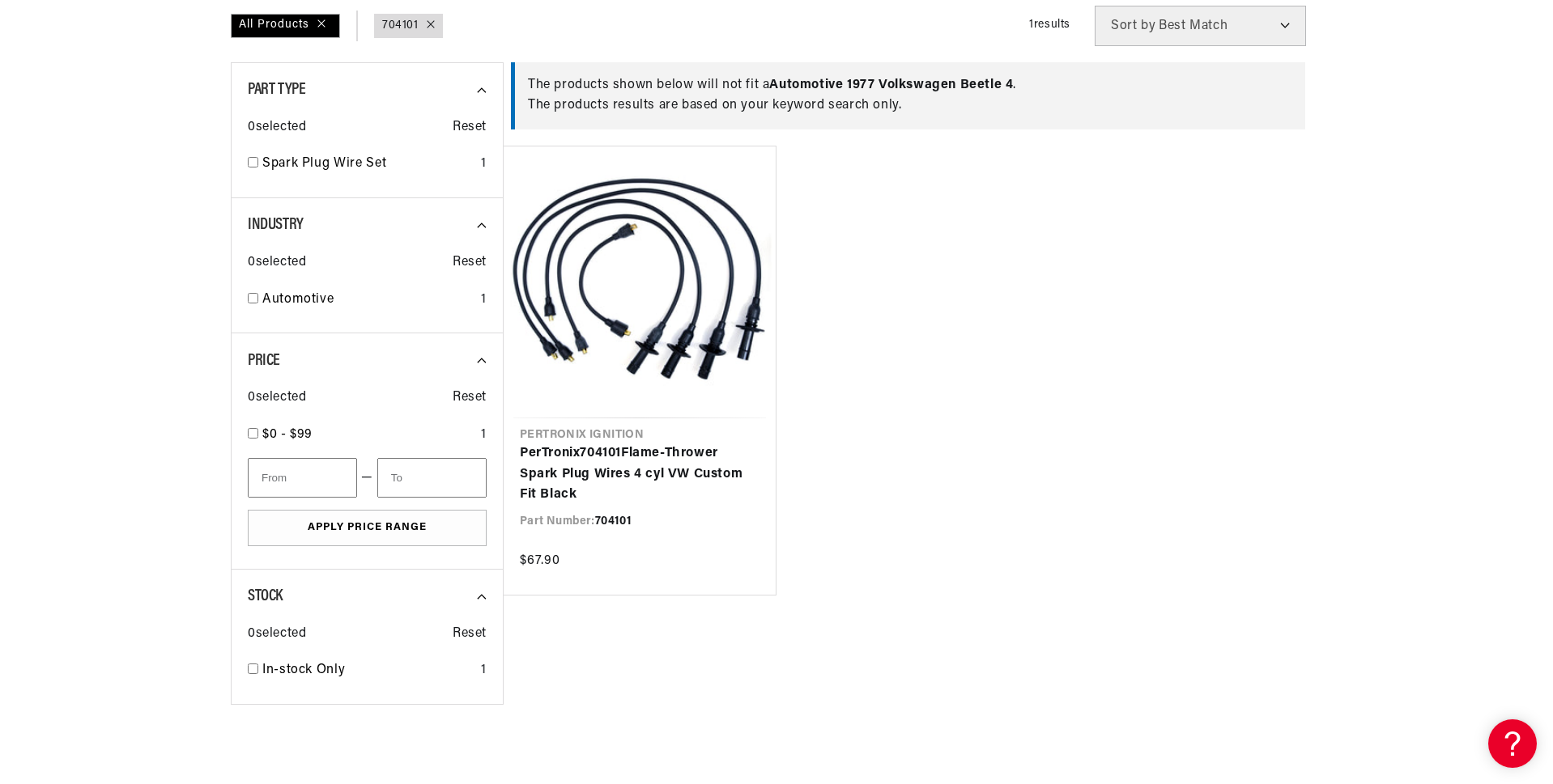
scroll to position [0, 1679]
